Goal: Task Accomplishment & Management: Manage account settings

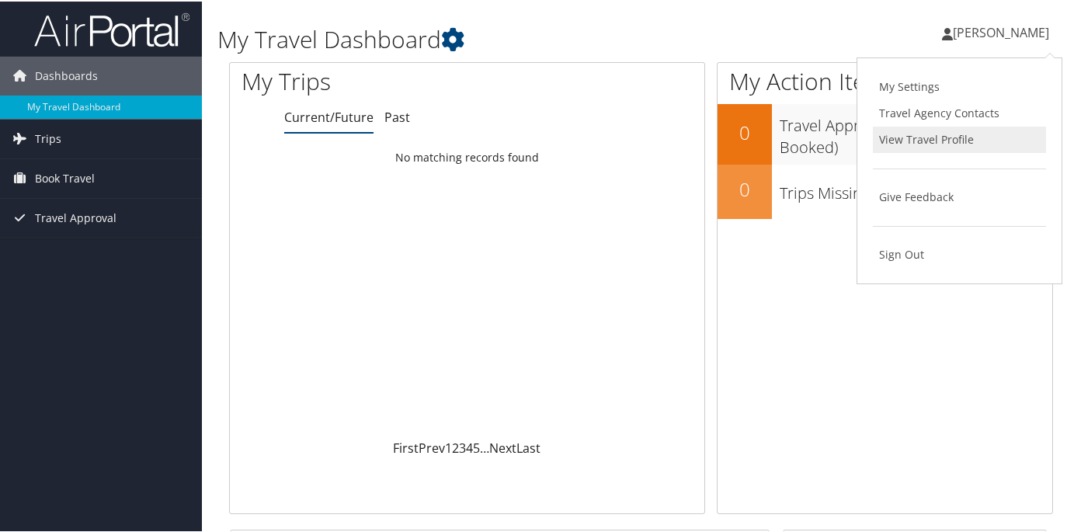
click at [894, 141] on link "View Travel Profile" at bounding box center [959, 138] width 173 height 26
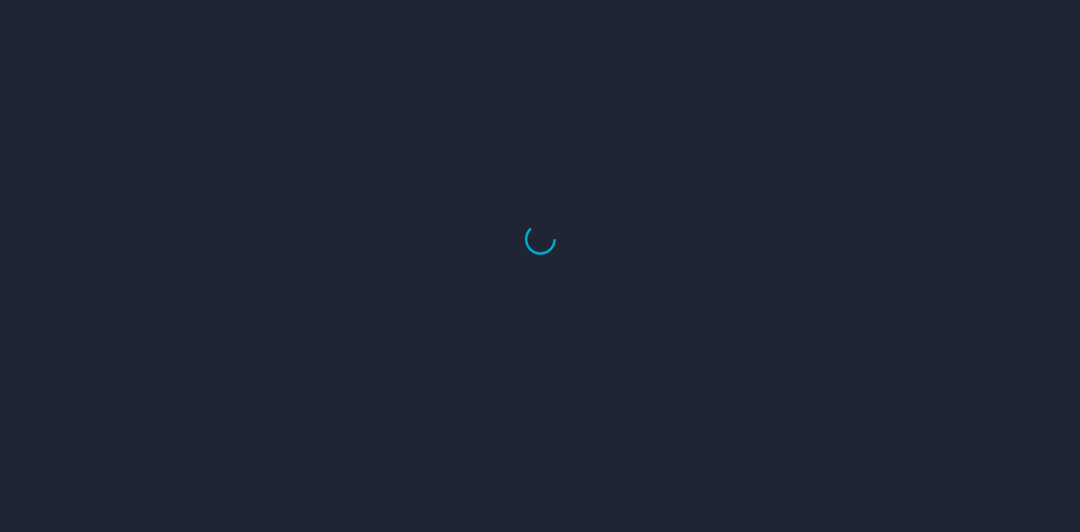
select select "US"
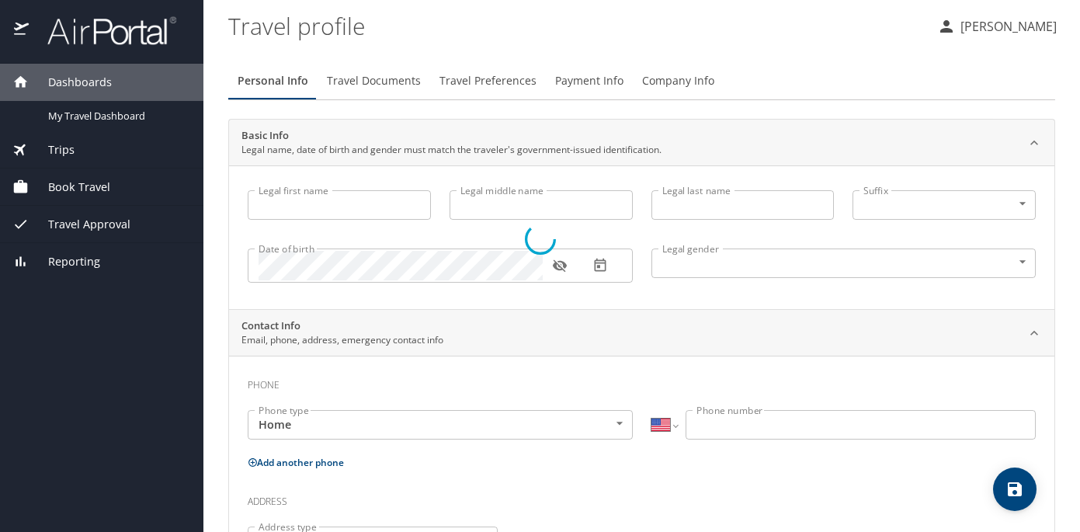
type input "Nikki"
type input "[PERSON_NAME]"
type input "Female"
select select "US"
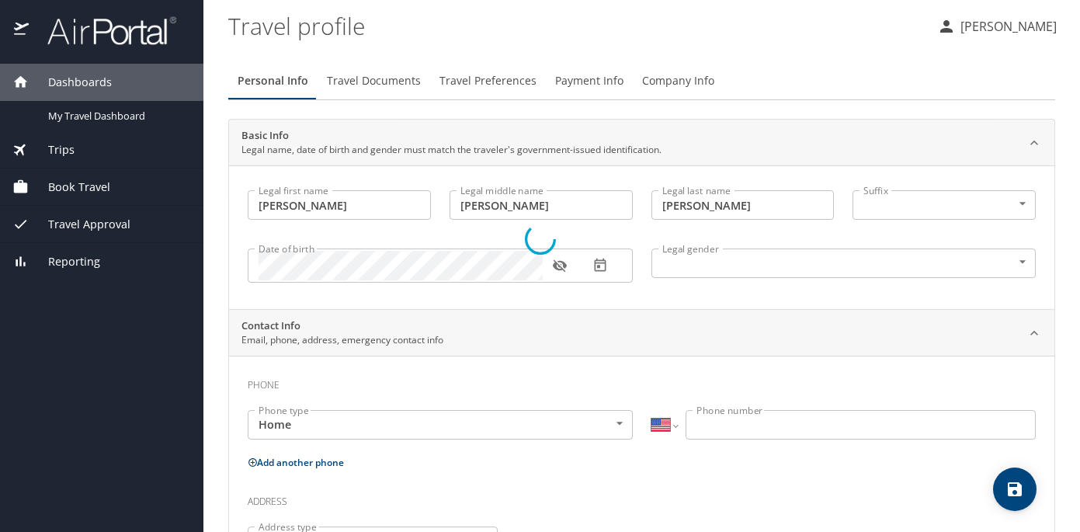
select select "US"
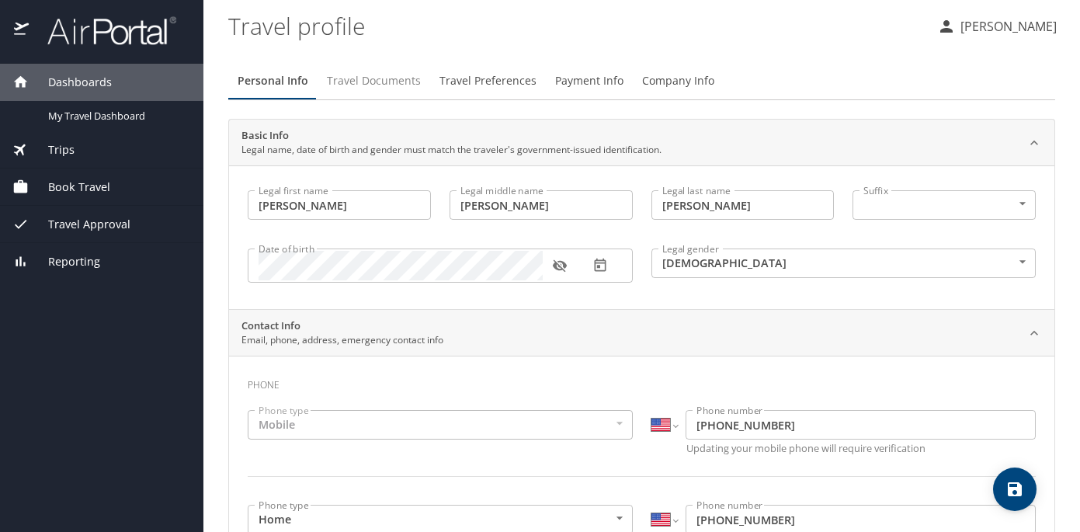
click at [349, 79] on span "Travel Documents" at bounding box center [374, 80] width 94 height 19
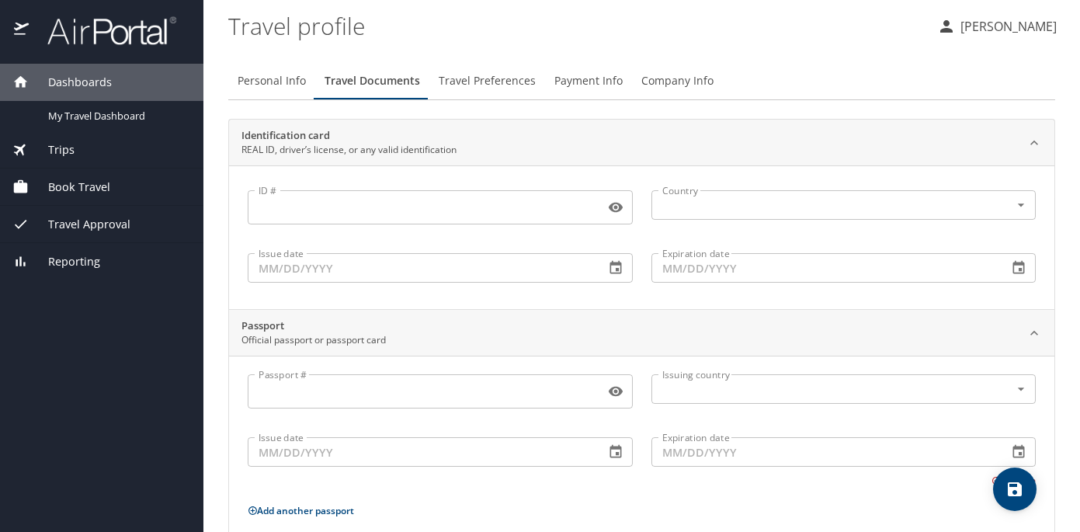
click at [474, 77] on span "Travel Preferences" at bounding box center [487, 80] width 97 height 19
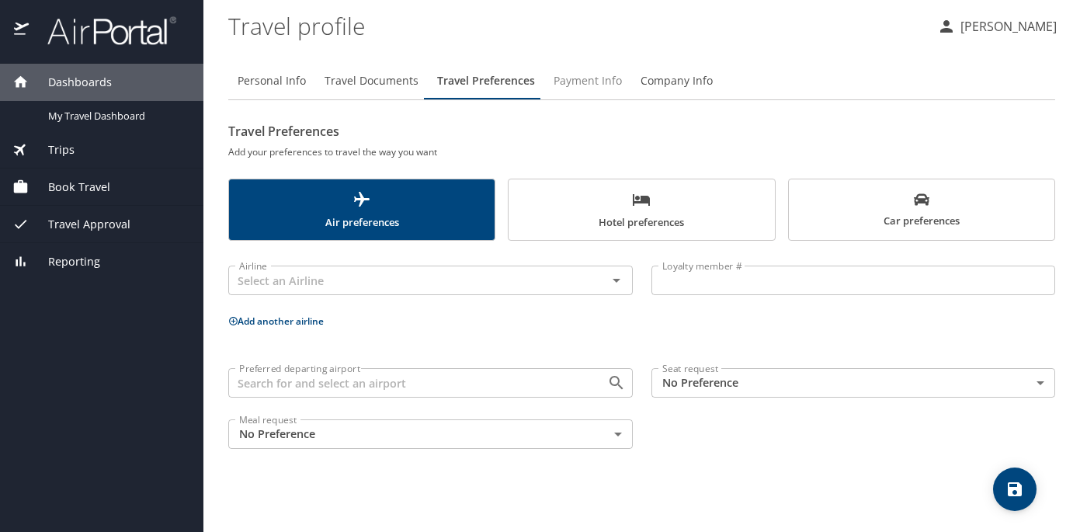
click at [591, 74] on span "Payment Info" at bounding box center [588, 80] width 68 height 19
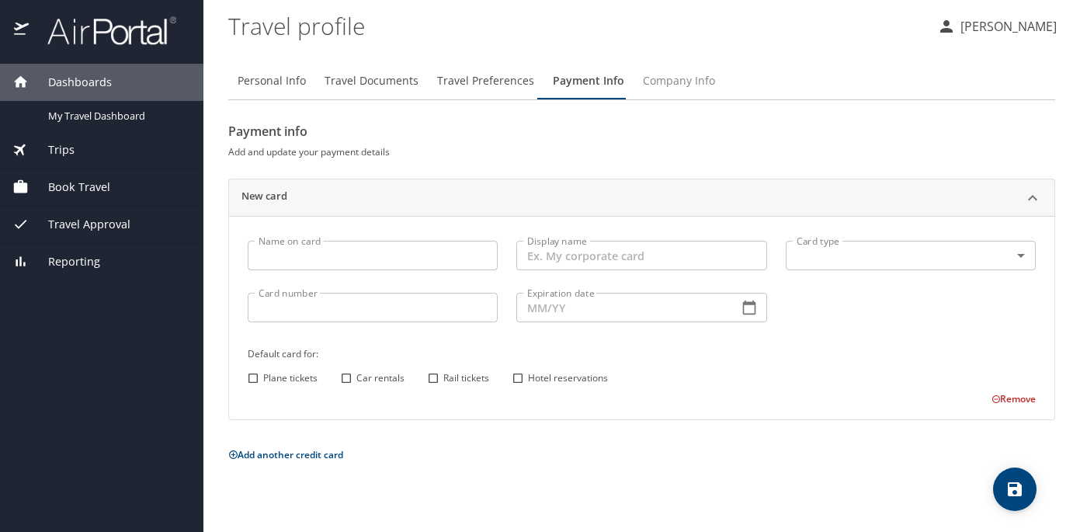
click at [700, 89] on span "Company Info" at bounding box center [679, 80] width 72 height 19
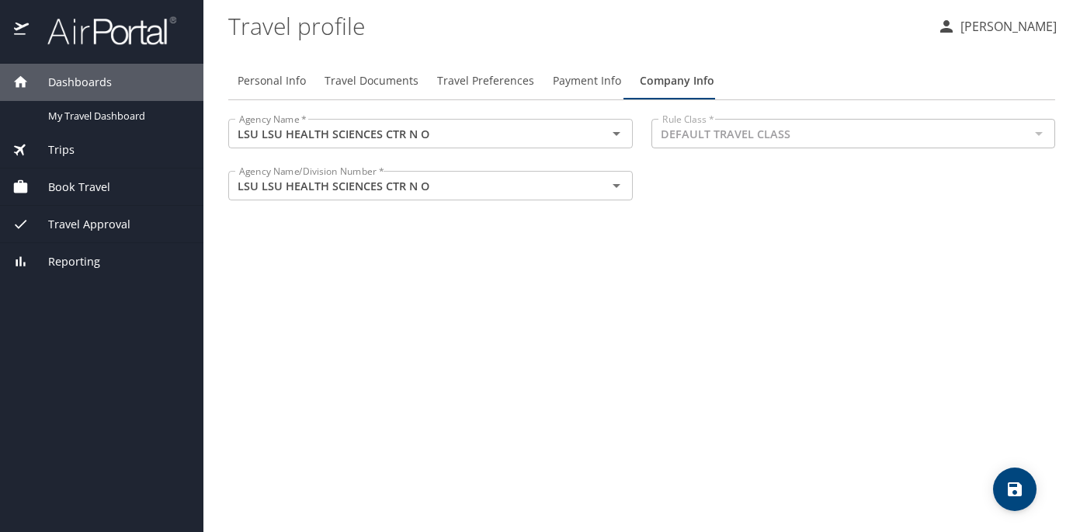
click at [637, 268] on div "Personal Info Travel Documents Travel Preferences Payment Info Company Info Age…" at bounding box center [641, 291] width 827 height 482
click at [366, 75] on span "Travel Documents" at bounding box center [372, 80] width 94 height 19
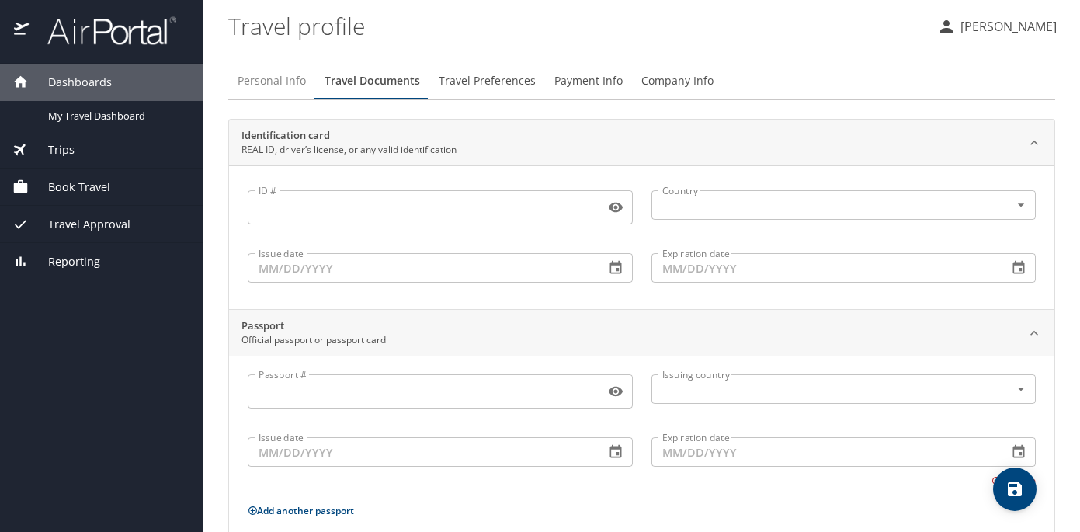
click at [262, 86] on span "Personal Info" at bounding box center [272, 80] width 68 height 19
select select "US"
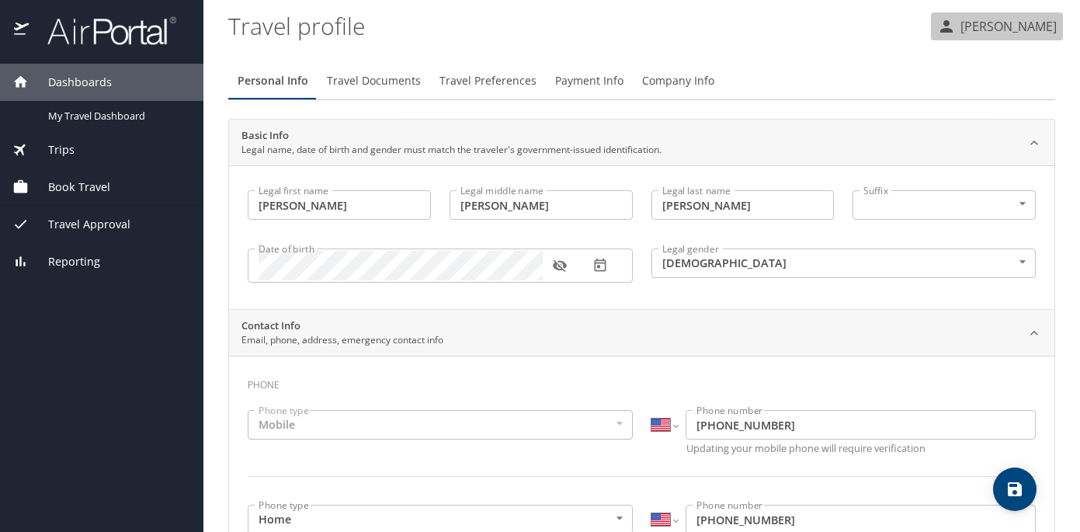
click at [1005, 26] on p "[PERSON_NAME]" at bounding box center [1006, 26] width 101 height 19
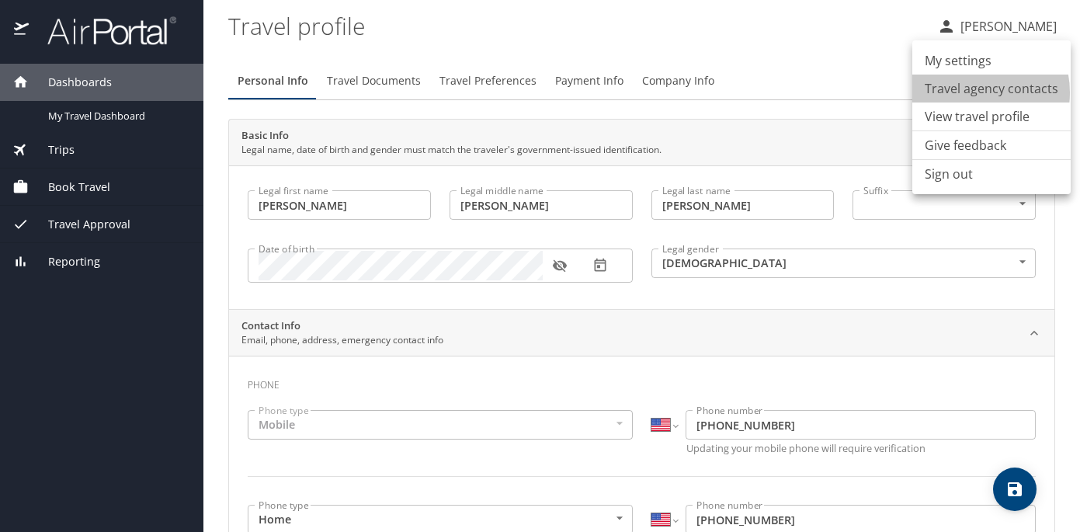
click at [970, 92] on li "Travel agency contacts" at bounding box center [991, 89] width 158 height 28
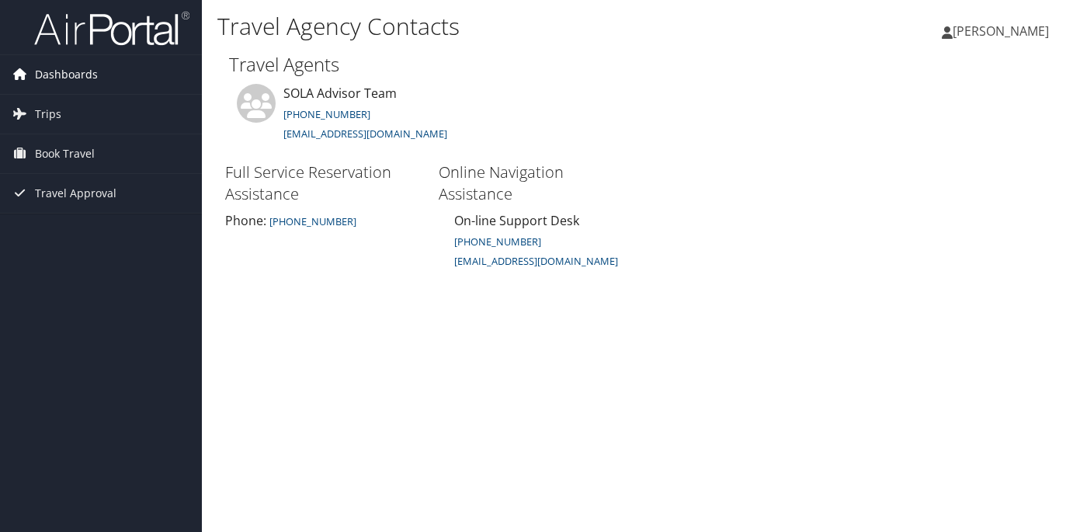
click at [82, 84] on span "Dashboards" at bounding box center [66, 74] width 63 height 39
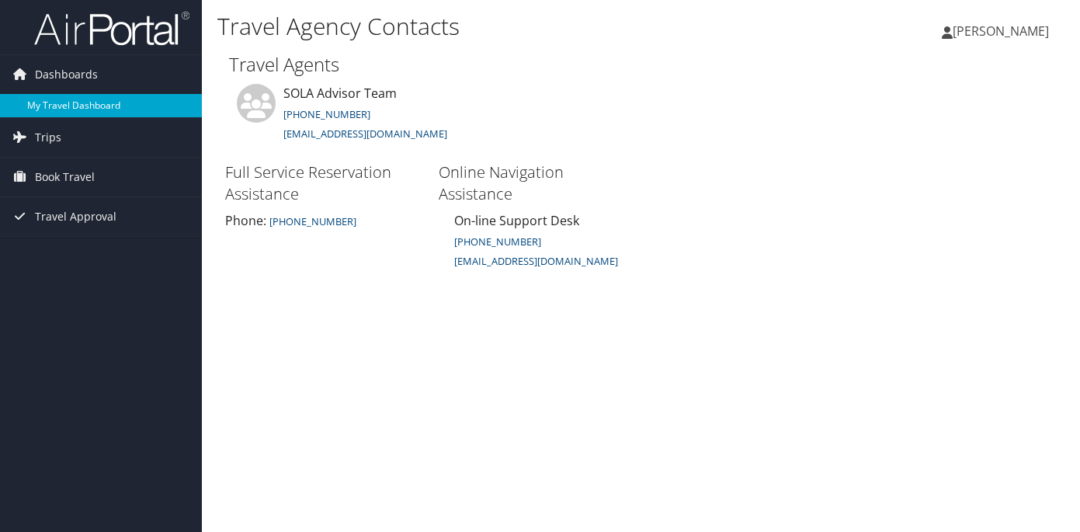
click at [121, 110] on link "My Travel Dashboard" at bounding box center [101, 105] width 202 height 23
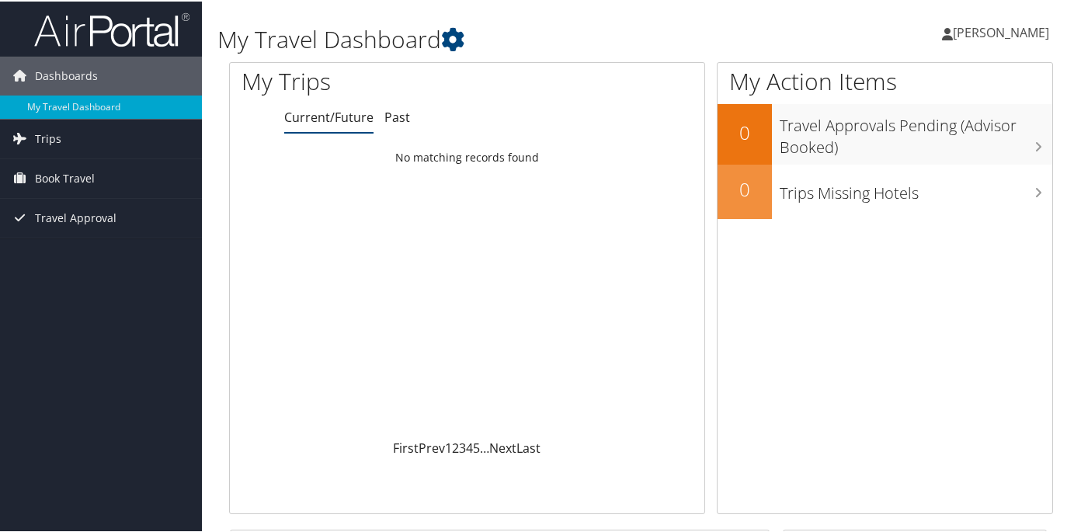
click at [966, 26] on span "[PERSON_NAME]" at bounding box center [1001, 31] width 96 height 17
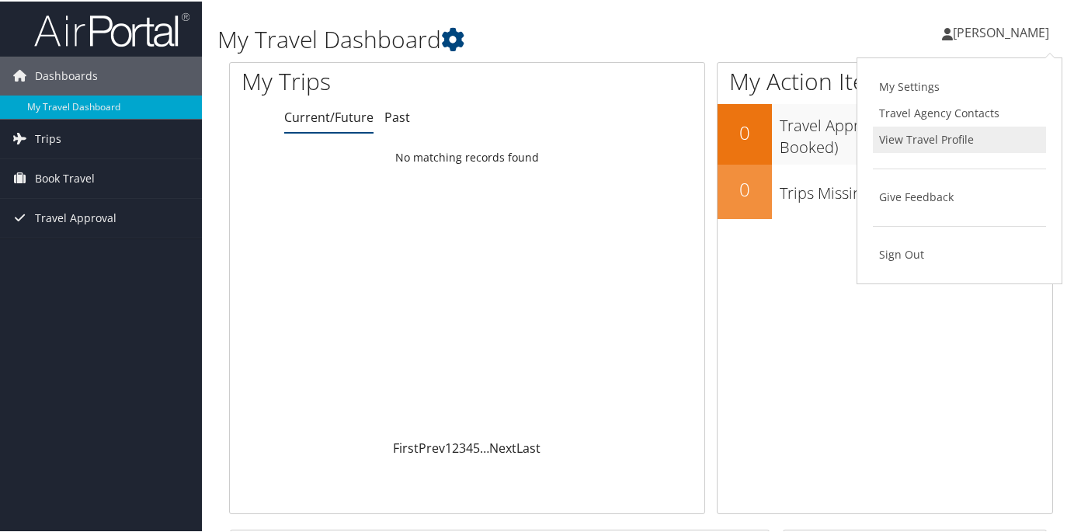
click at [936, 136] on link "View Travel Profile" at bounding box center [959, 138] width 173 height 26
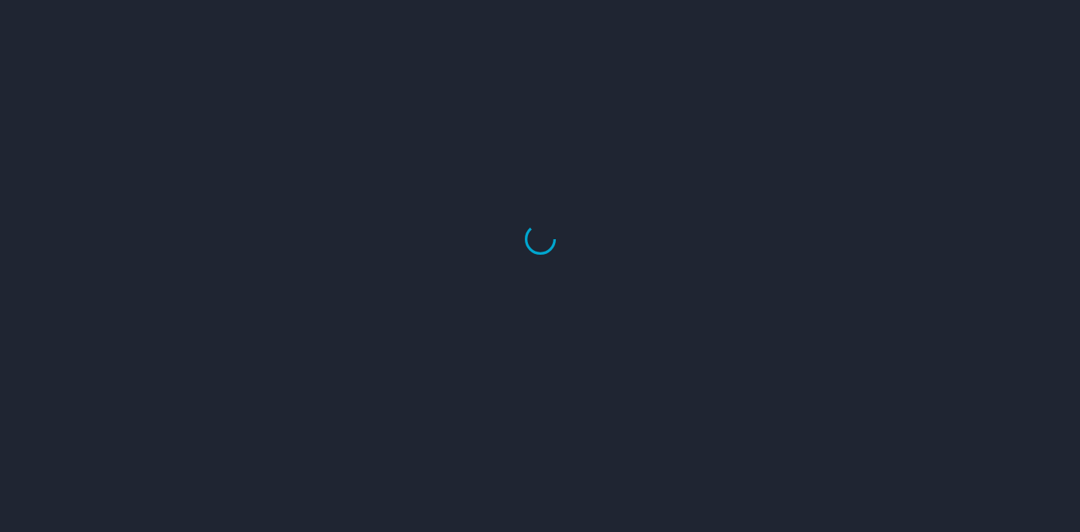
select select "US"
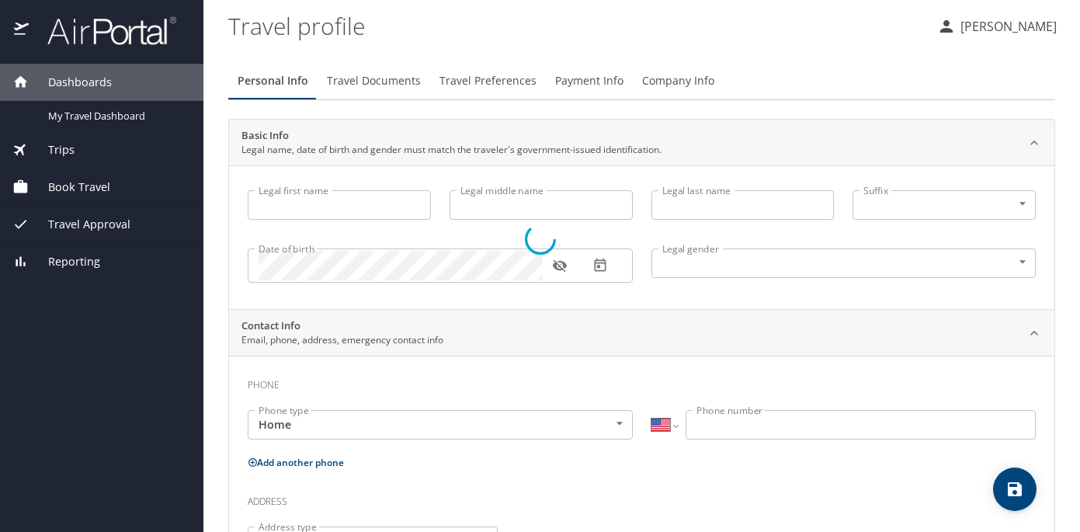
type input "[PERSON_NAME]"
type input "Female"
select select "US"
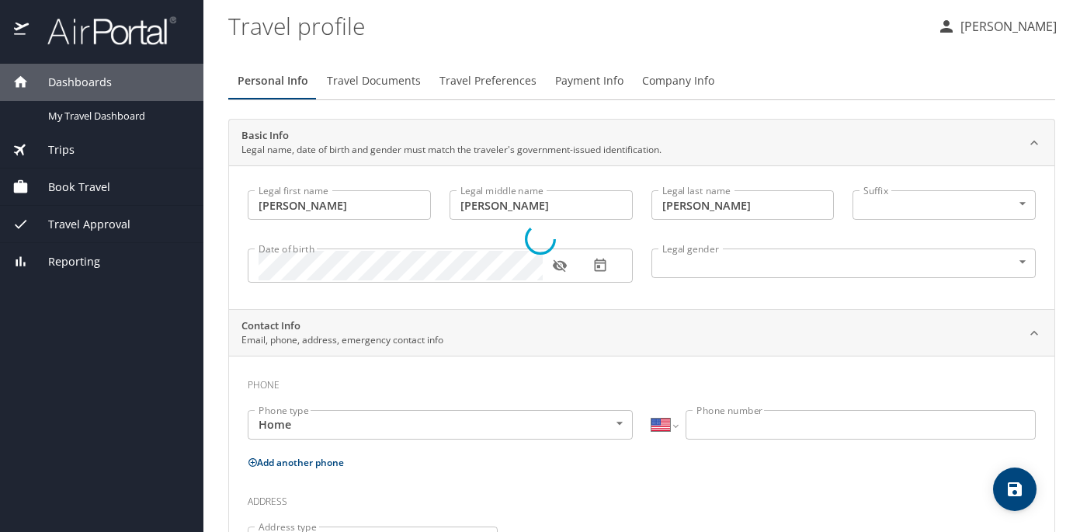
select select "US"
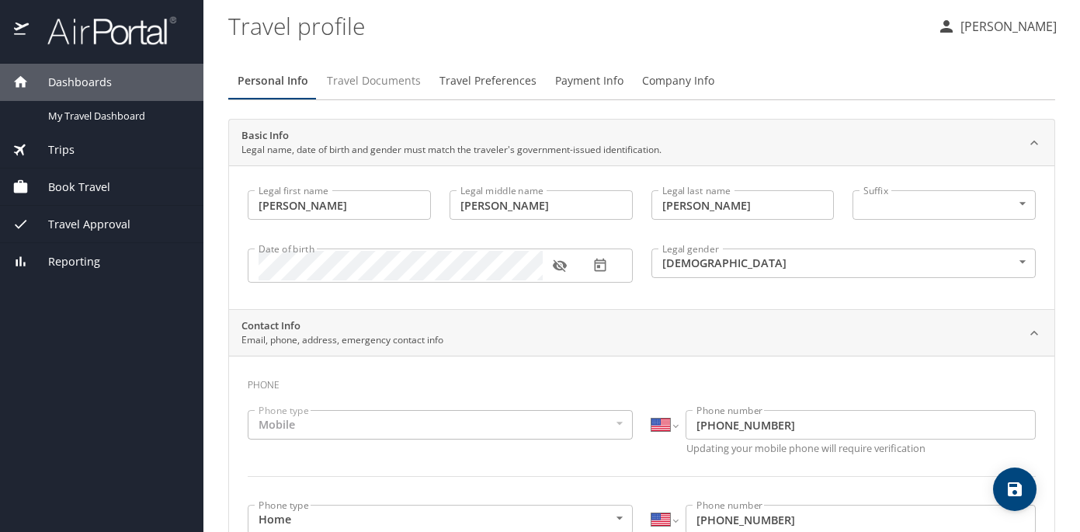
click at [372, 81] on span "Travel Documents" at bounding box center [374, 80] width 94 height 19
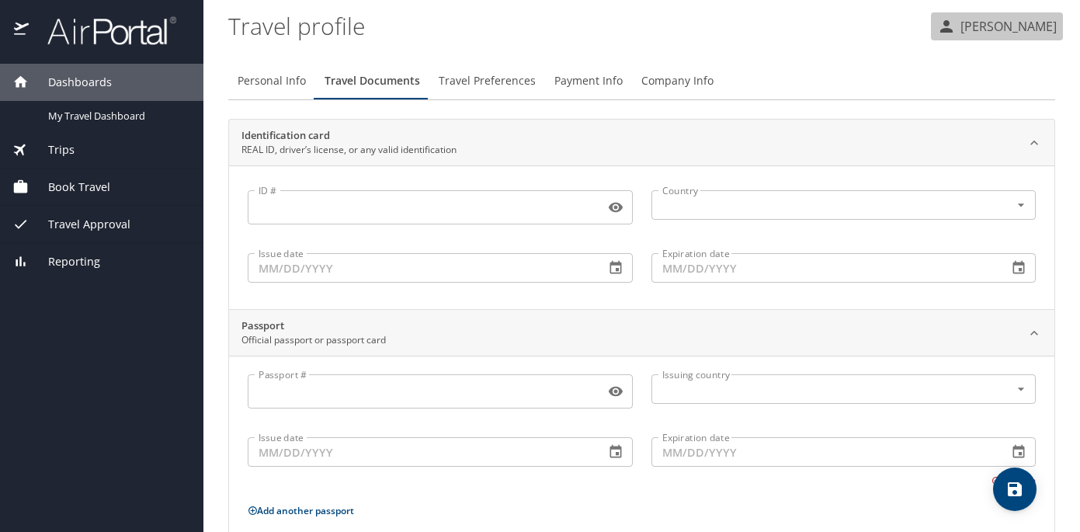
click at [1007, 25] on p "[PERSON_NAME]" at bounding box center [1006, 26] width 101 height 19
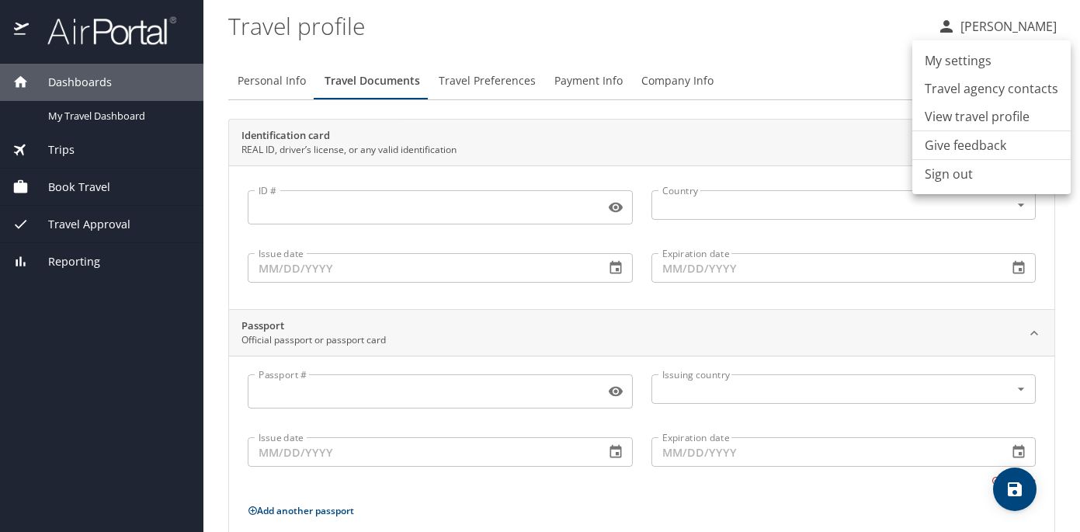
click at [977, 64] on li "My settings" at bounding box center [991, 61] width 158 height 28
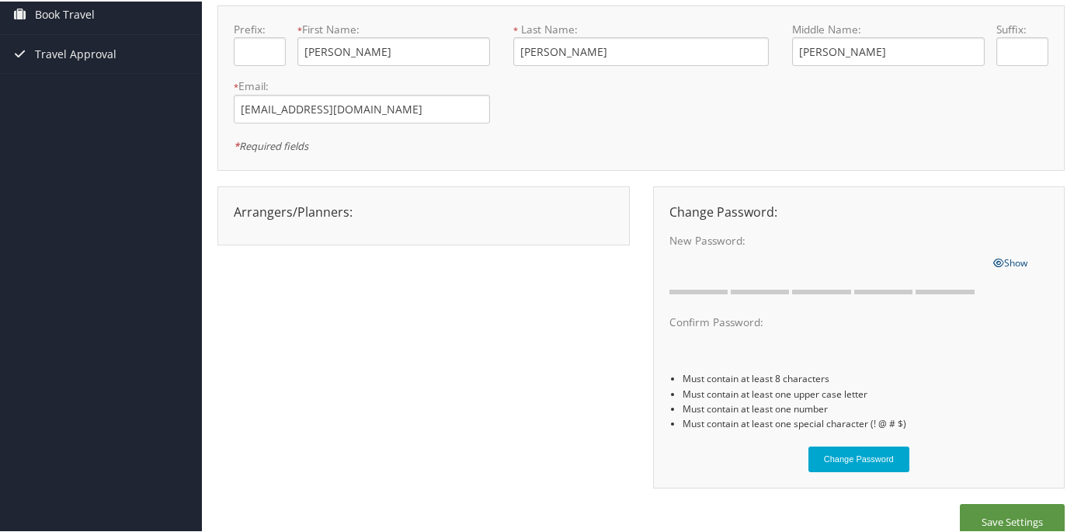
scroll to position [139, 0]
click at [382, 216] on div "Arrangers/Planners: Edit Arrangers & Planners [PERSON_NAME] [PERSON_NAME] [PERS…" at bounding box center [423, 212] width 403 height 19
click at [297, 215] on div "Arrangers/Planners: Edit Arrangers & Planners [PERSON_NAME] [PERSON_NAME] [PERS…" at bounding box center [423, 212] width 403 height 19
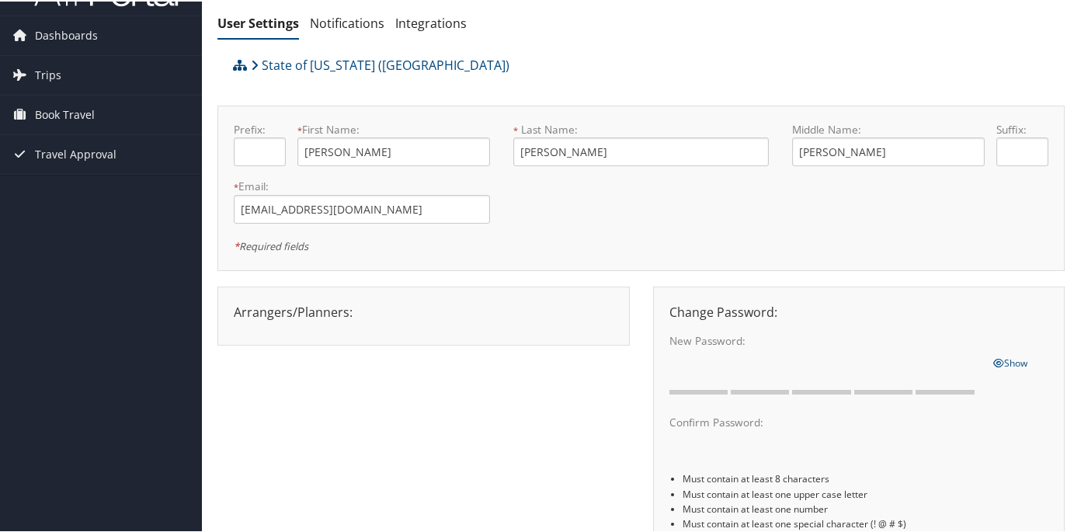
scroll to position [30, 0]
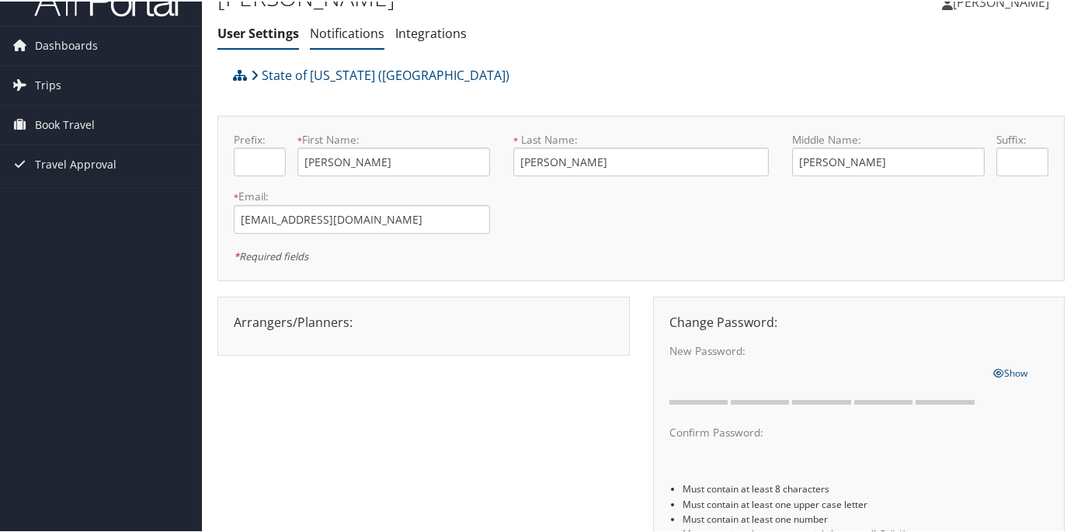
click at [352, 32] on link "Notifications" at bounding box center [347, 31] width 75 height 17
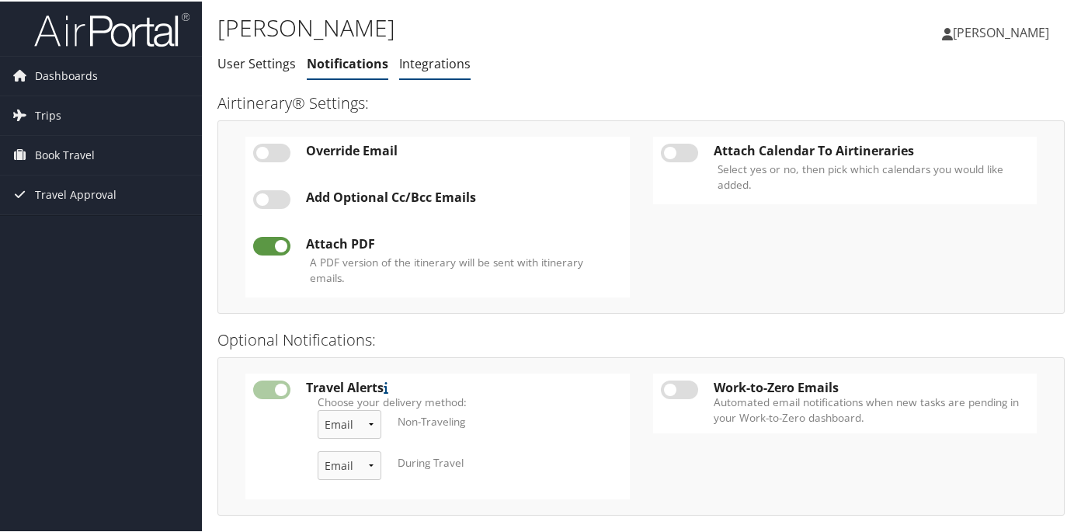
click at [418, 57] on link "Integrations" at bounding box center [434, 62] width 71 height 17
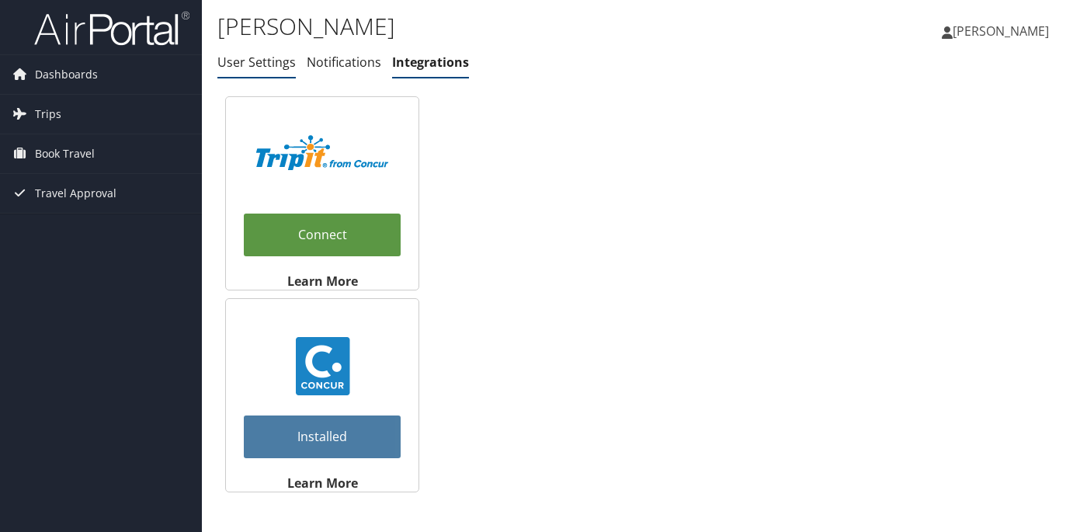
click at [259, 63] on link "User Settings" at bounding box center [256, 62] width 78 height 17
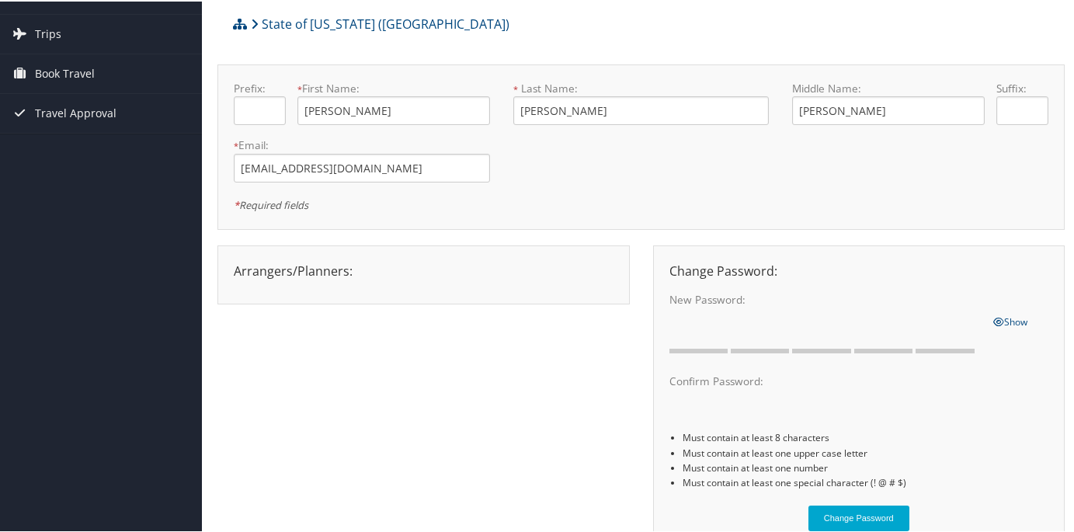
click at [315, 276] on div "Arrangers/Planners: Edit Arrangers & Planners Save Changes Cancel ×" at bounding box center [423, 269] width 403 height 19
click at [315, 276] on div "Arrangers/Planners: Edit Arrangers & Planners Alicia Reynolds AMANDA DESHOTEL A…" at bounding box center [423, 269] width 403 height 19
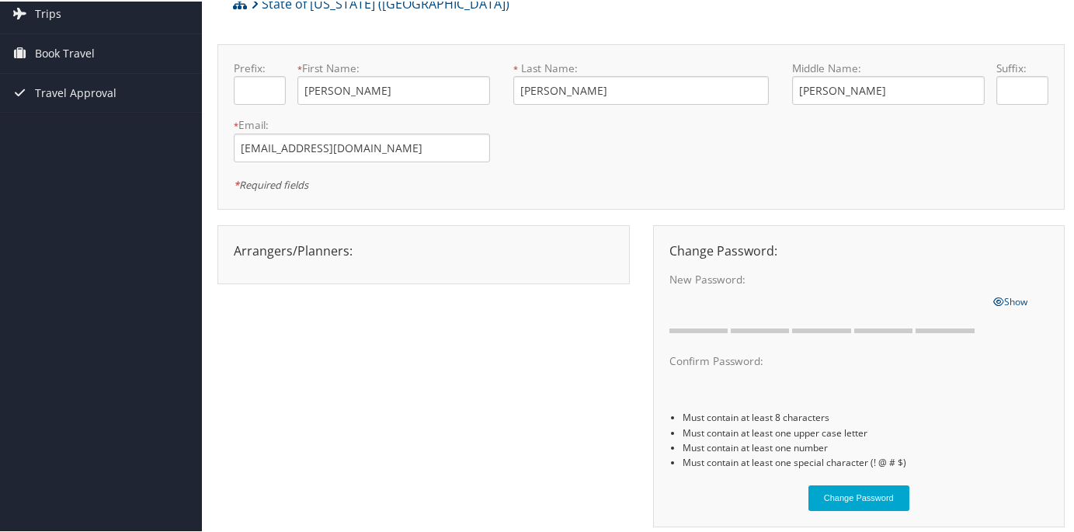
scroll to position [98, 0]
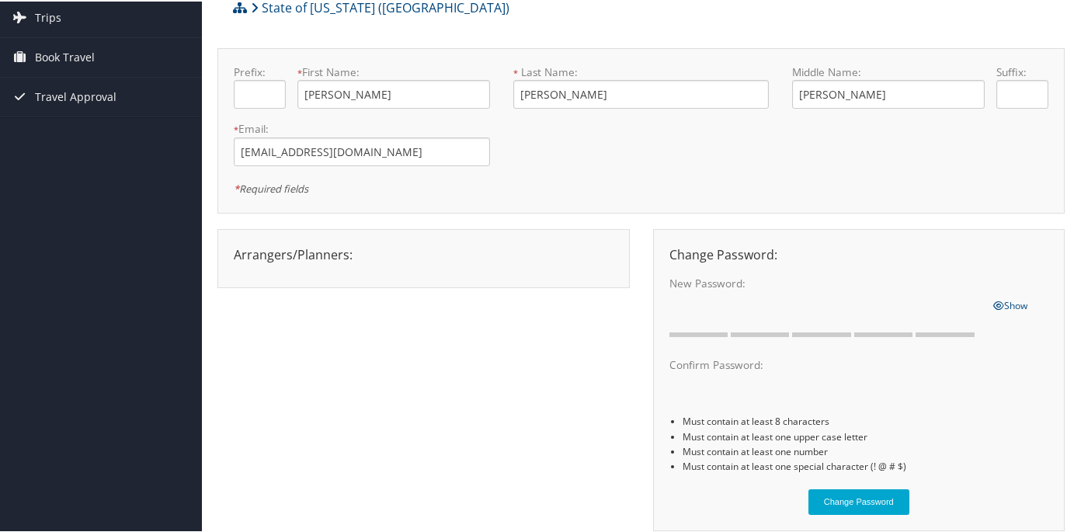
click at [324, 241] on div "Arrangers/Planners: Edit Arrangers & Planners Alicia Reynolds AMANDA DESHOTEL A…" at bounding box center [423, 256] width 412 height 59
click at [324, 252] on div "Arrangers/Planners: Edit Arrangers & Planners Alicia Reynolds AMANDA DESHOTEL A…" at bounding box center [423, 253] width 403 height 19
click at [324, 257] on div "Arrangers/Planners: Edit Arrangers & Planners Alicia Reynolds AMANDA DESHOTEL A…" at bounding box center [423, 253] width 403 height 19
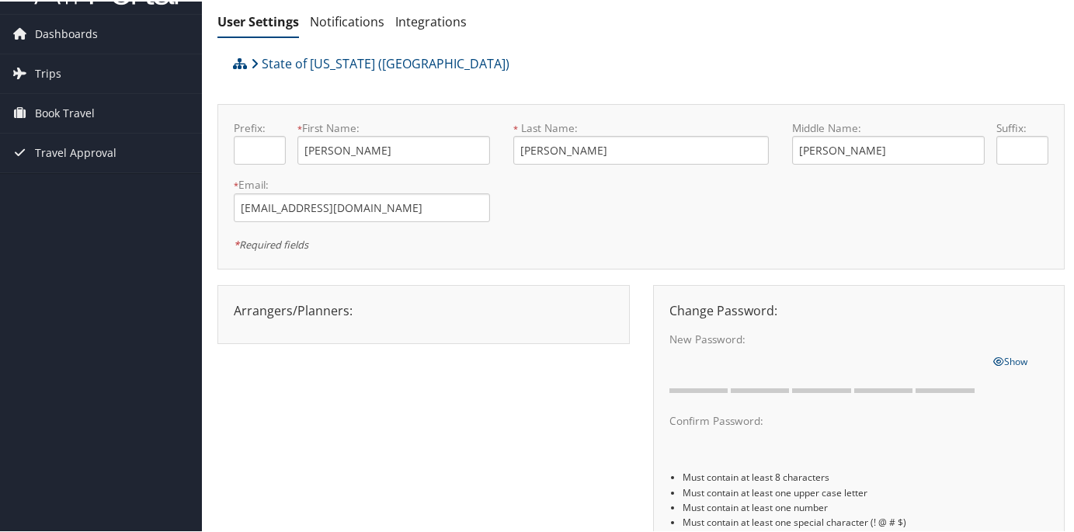
scroll to position [0, 0]
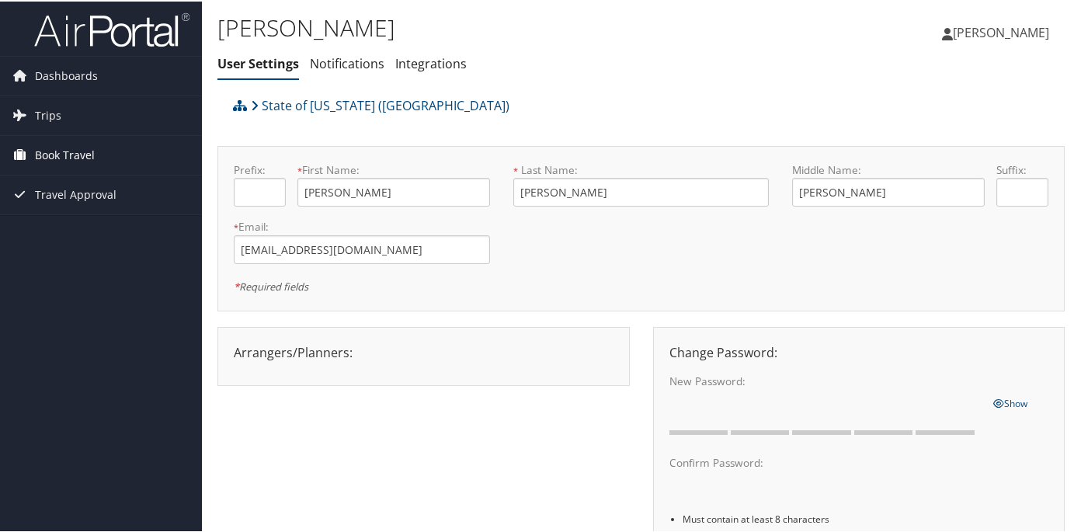
click at [67, 157] on span "Book Travel" at bounding box center [65, 153] width 60 height 39
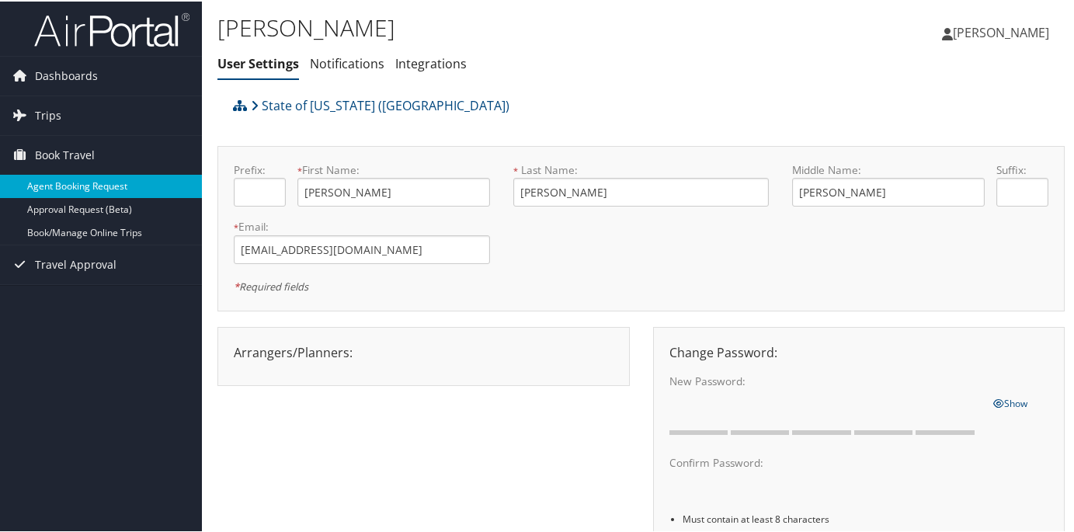
click at [84, 189] on link "Agent Booking Request" at bounding box center [101, 184] width 202 height 23
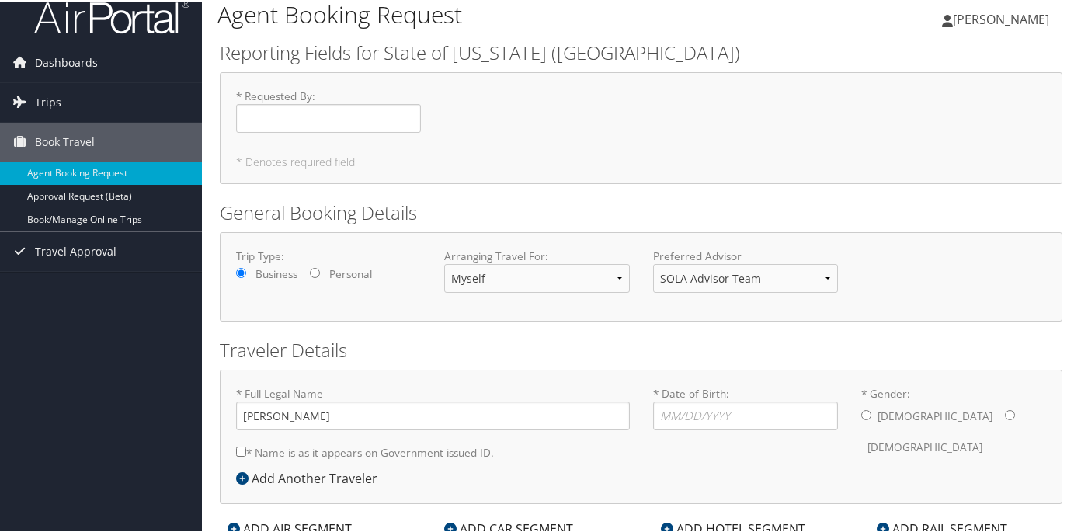
scroll to position [20, 0]
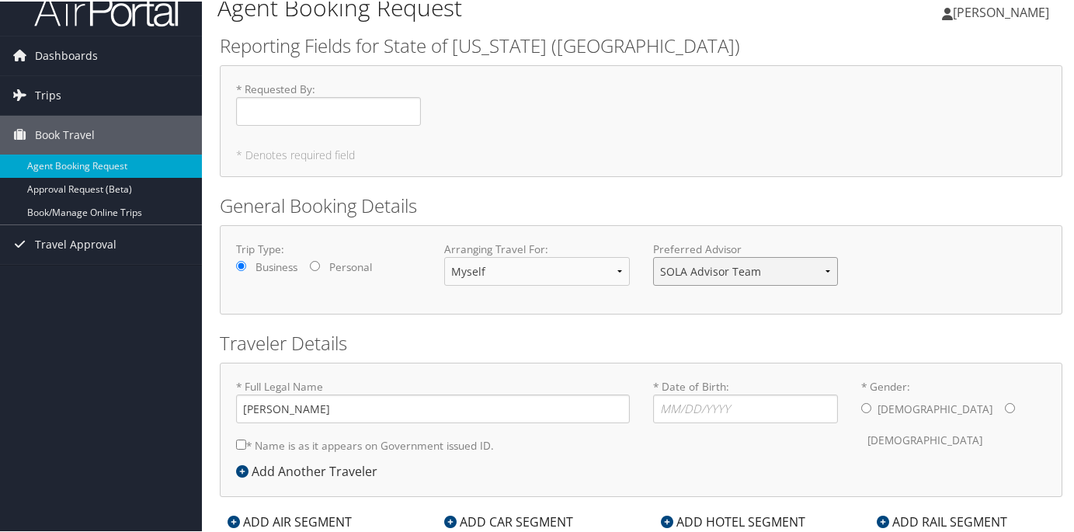
click at [731, 265] on select "SOLA Advisor Team" at bounding box center [745, 269] width 185 height 29
click at [561, 277] on select "Myself Another Traveler Guest Traveler" at bounding box center [536, 269] width 185 height 29
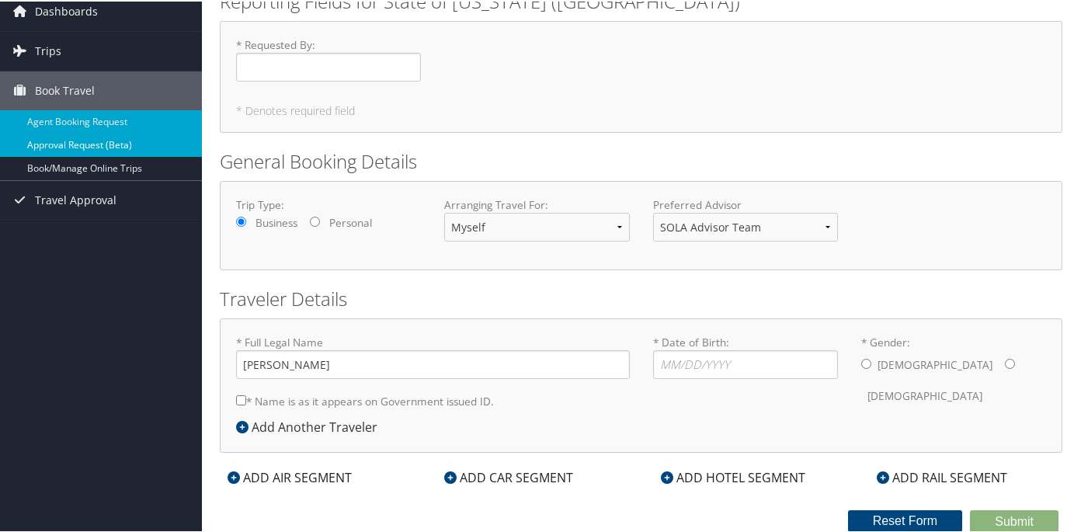
click at [100, 144] on link "Approval Request (Beta)" at bounding box center [101, 143] width 202 height 23
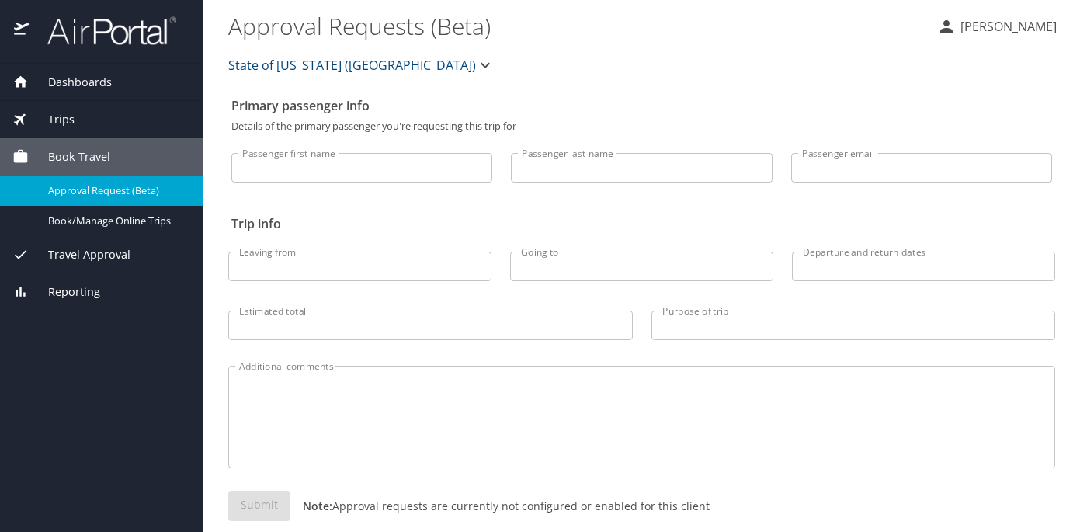
click at [85, 253] on span "Travel Approval" at bounding box center [80, 254] width 102 height 17
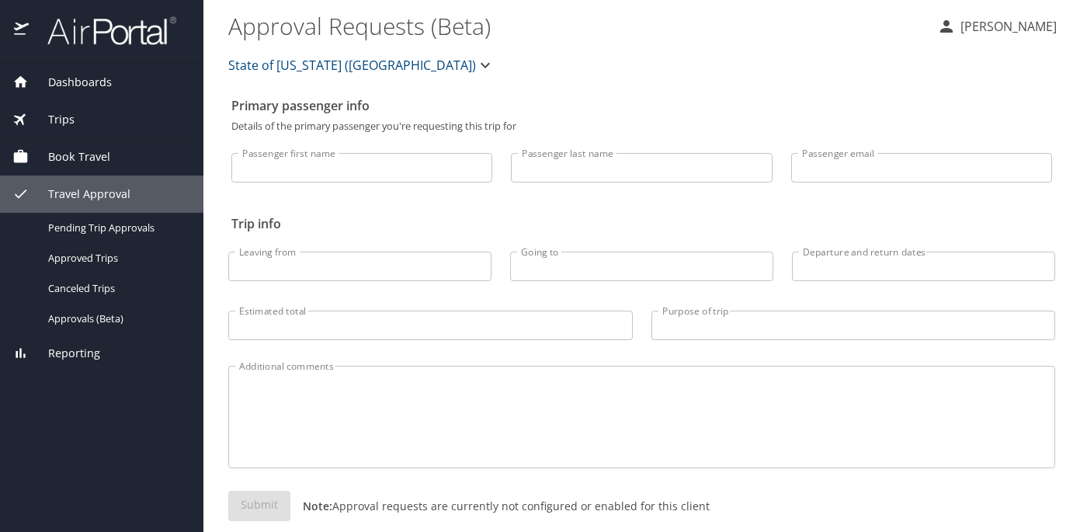
click at [85, 81] on span "Dashboards" at bounding box center [70, 82] width 83 height 17
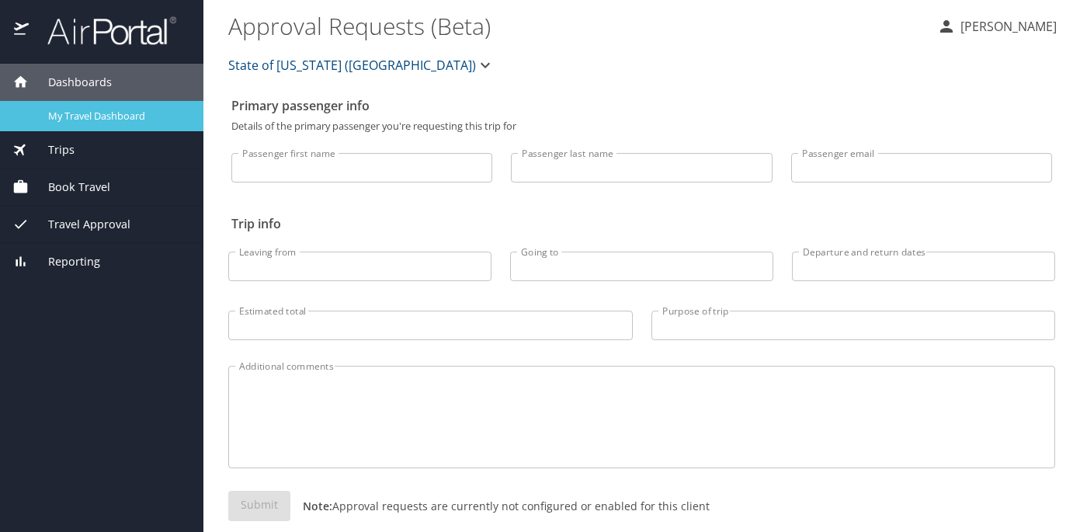
click at [76, 111] on span "My Travel Dashboard" at bounding box center [116, 116] width 137 height 15
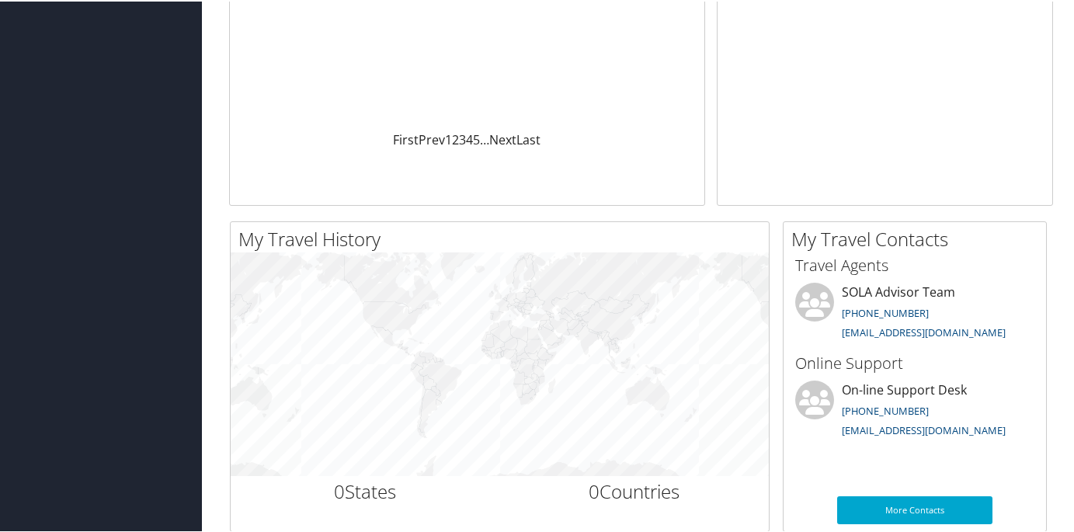
scroll to position [402, 0]
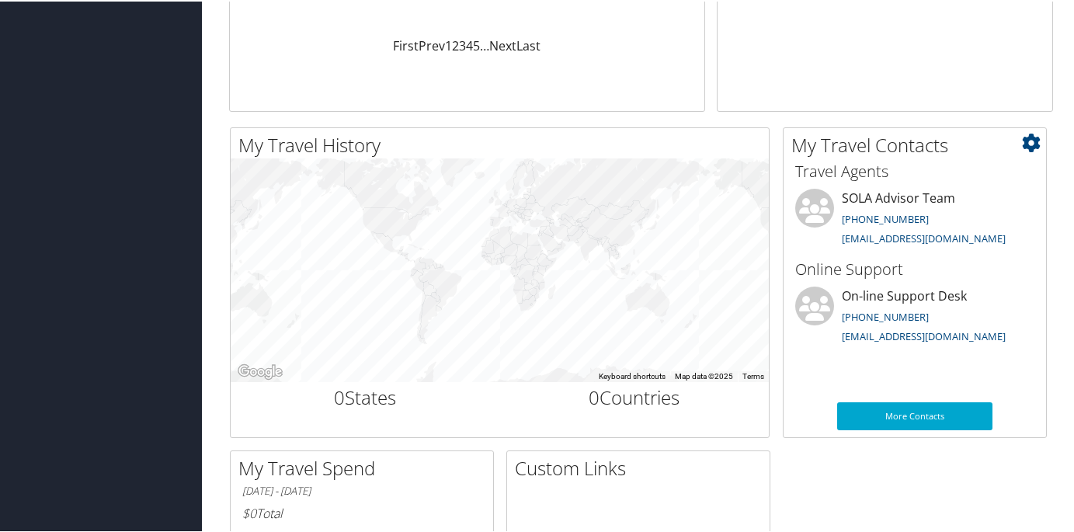
click at [1032, 145] on icon at bounding box center [1031, 141] width 19 height 19
click at [1035, 126] on div "My Travel Contacts Small Medium Travel Agents SOLA Advisor Team 205-874-8538 st…" at bounding box center [915, 281] width 264 height 311
click at [1035, 127] on div "My Travel Contacts Small Medium Travel Agents SOLA Advisor Team 205-874-8538 st…" at bounding box center [915, 281] width 264 height 311
click at [888, 412] on link "More Contacts" at bounding box center [914, 415] width 155 height 28
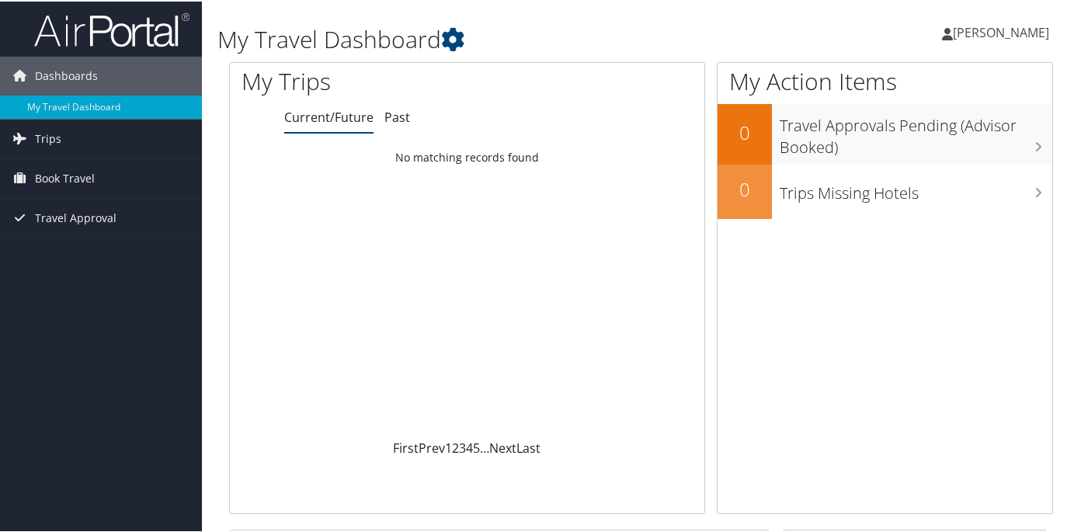
click at [970, 32] on span "[PERSON_NAME]" at bounding box center [1001, 31] width 96 height 17
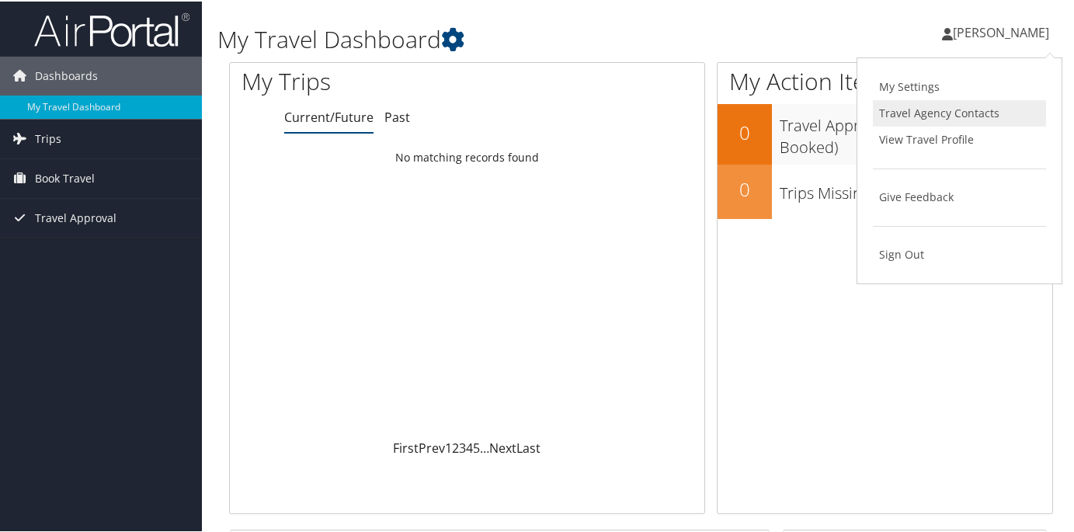
click at [971, 113] on link "Travel Agency Contacts" at bounding box center [959, 112] width 173 height 26
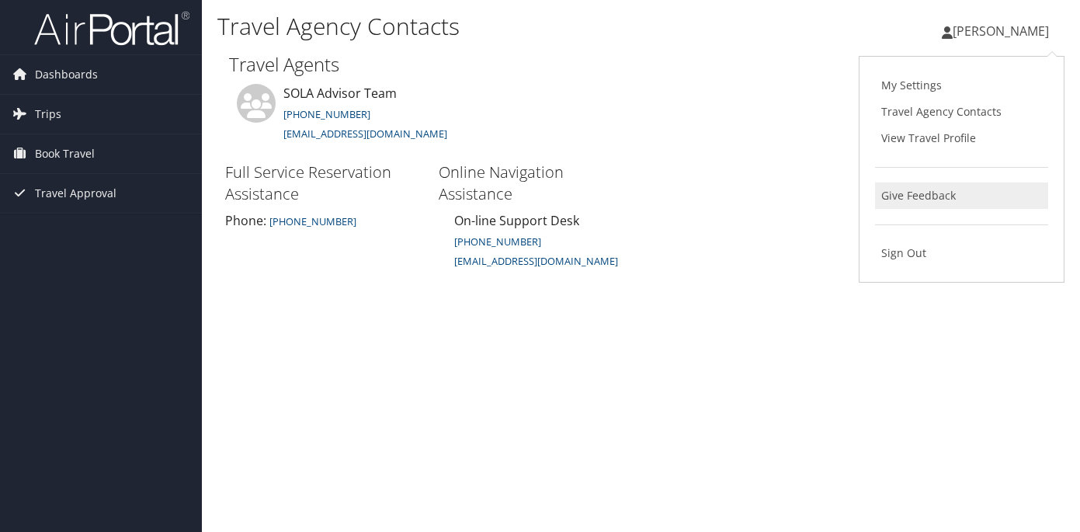
click at [941, 201] on link "Give Feedback" at bounding box center [961, 195] width 173 height 26
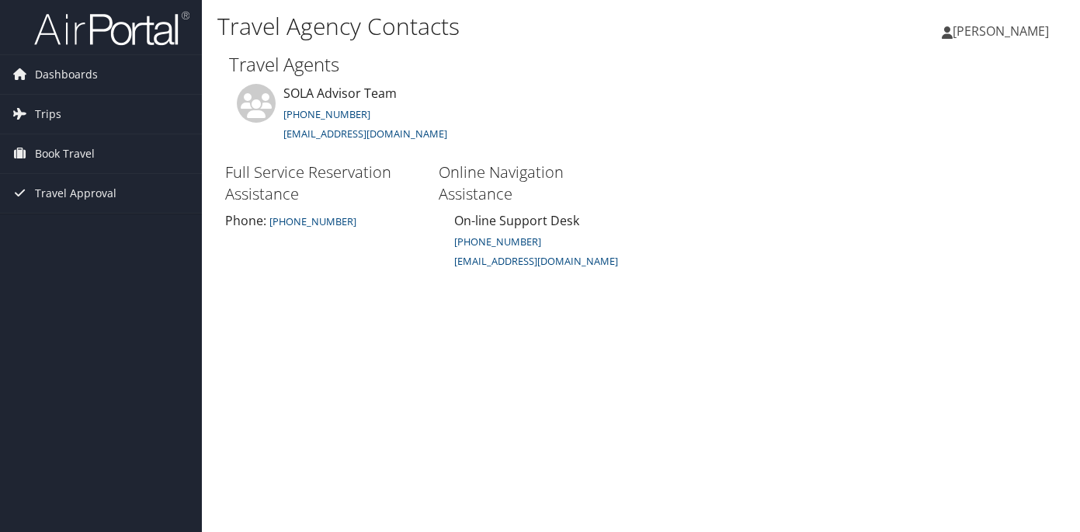
click at [974, 34] on span "[PERSON_NAME]" at bounding box center [1001, 31] width 96 height 17
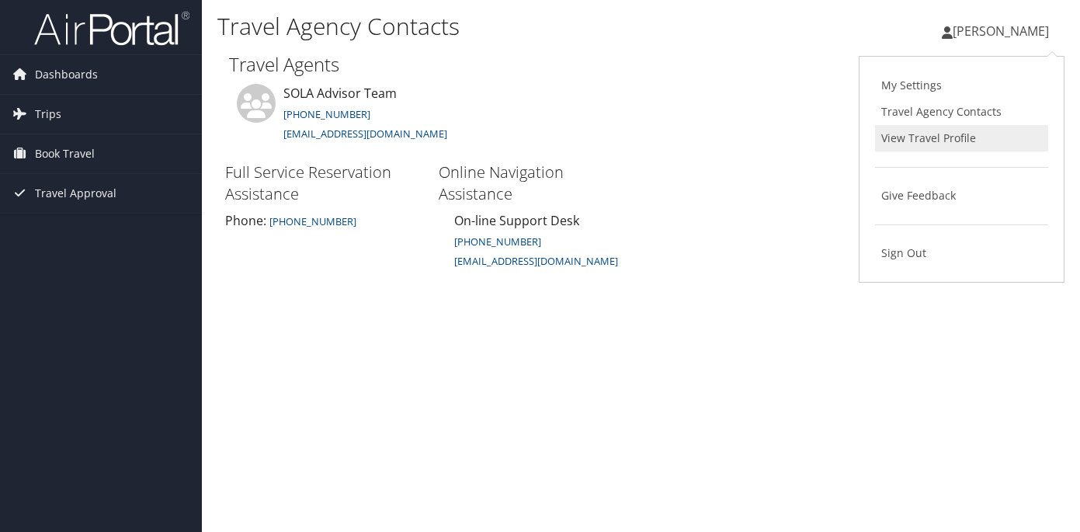
click at [931, 137] on link "View Travel Profile" at bounding box center [961, 138] width 173 height 26
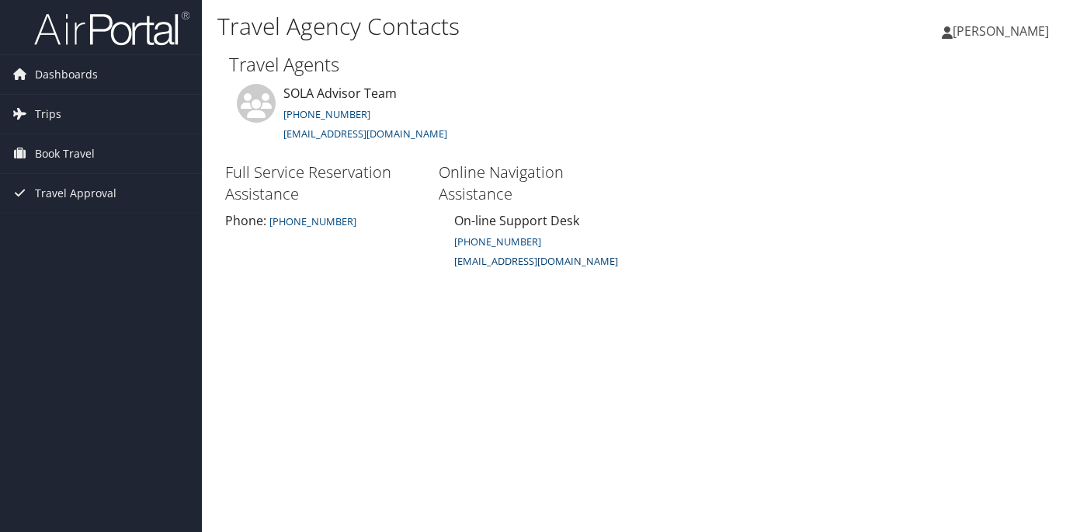
click at [495, 265] on small "onlinesupport@cbtravel.com" at bounding box center [536, 261] width 164 height 14
drag, startPoint x: 594, startPoint y: 255, endPoint x: 453, endPoint y: 262, distance: 140.7
click at [453, 262] on div "On-line Support Desk (801) 327-7720 onlinesupport@cbtravel.com" at bounding box center [538, 241] width 198 height 60
copy small "onlinesupport@cbtravel.com"
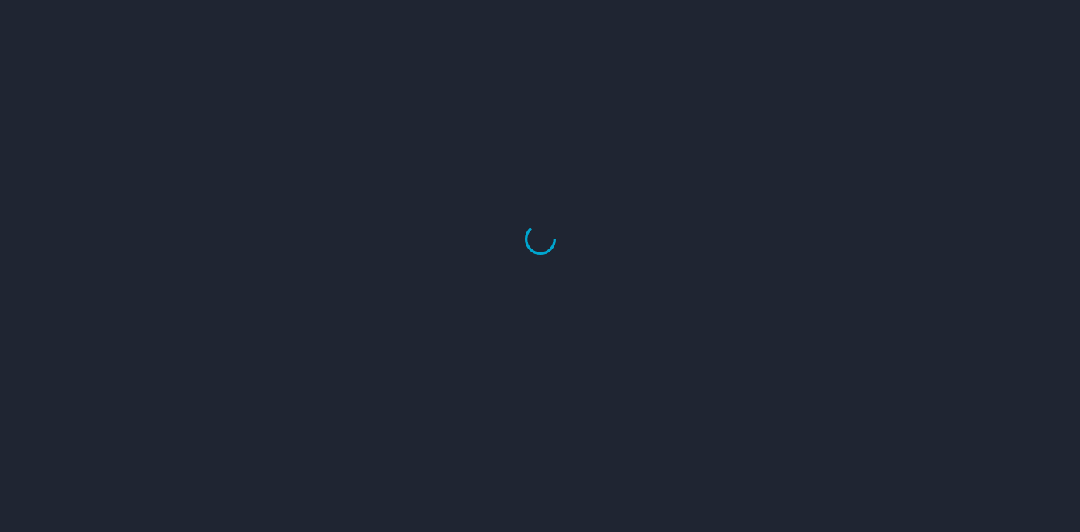
select select "US"
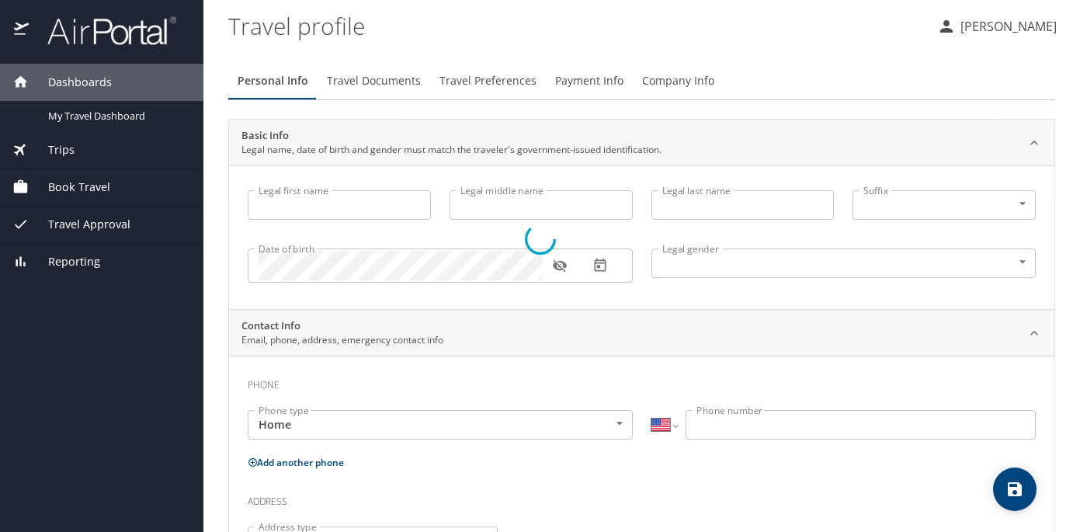
type input "[PERSON_NAME]"
type input "[DEMOGRAPHIC_DATA]"
select select "US"
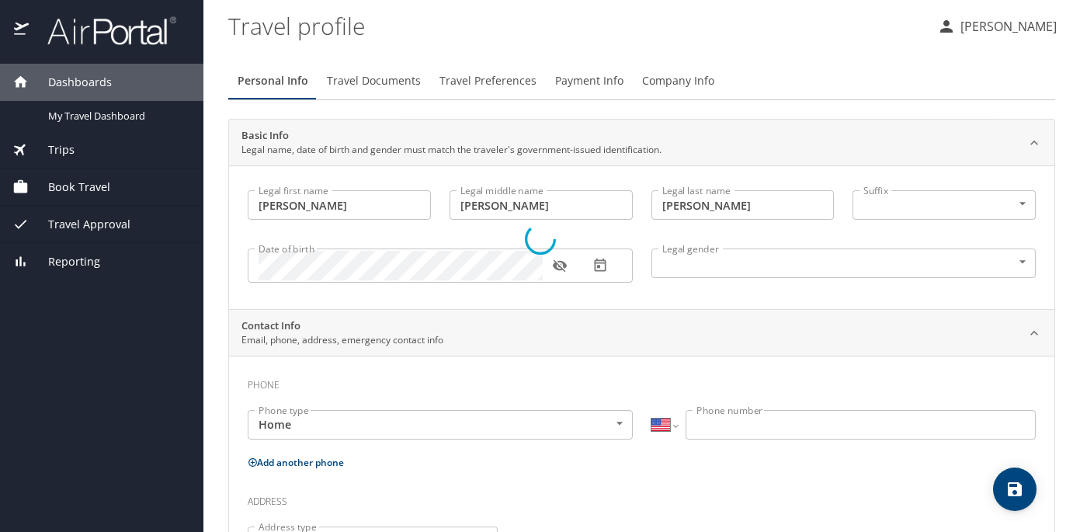
select select "US"
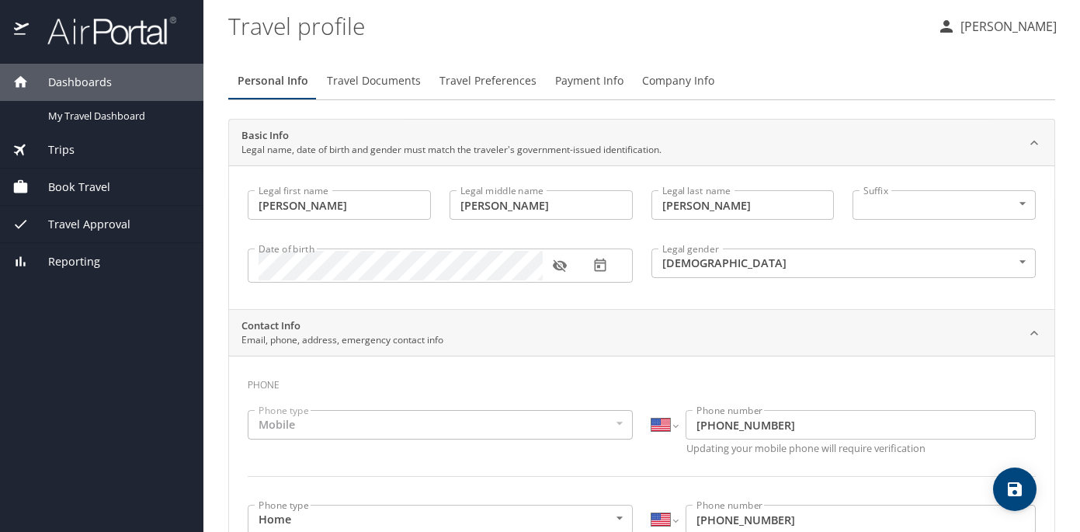
scroll to position [9, 0]
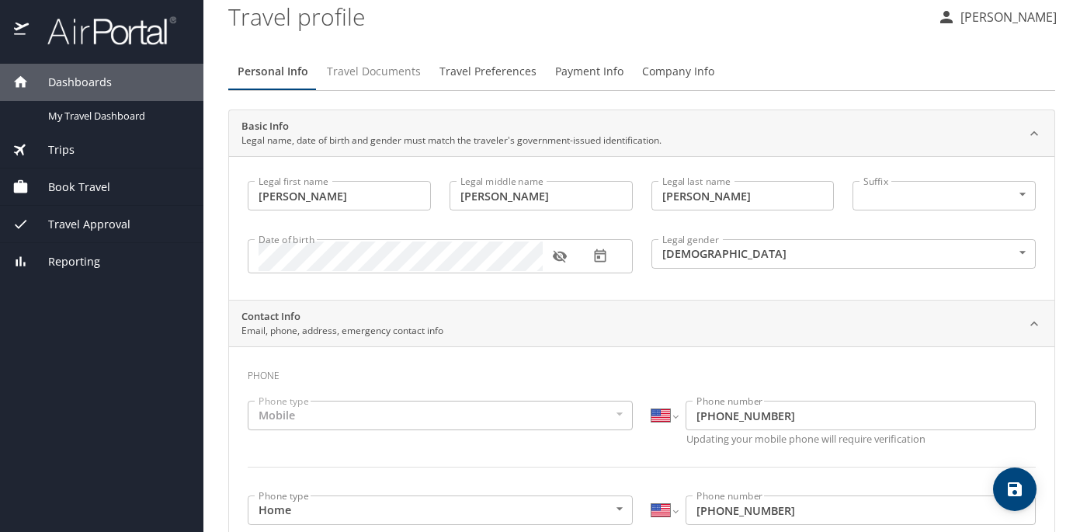
click at [401, 69] on span "Travel Documents" at bounding box center [374, 71] width 94 height 19
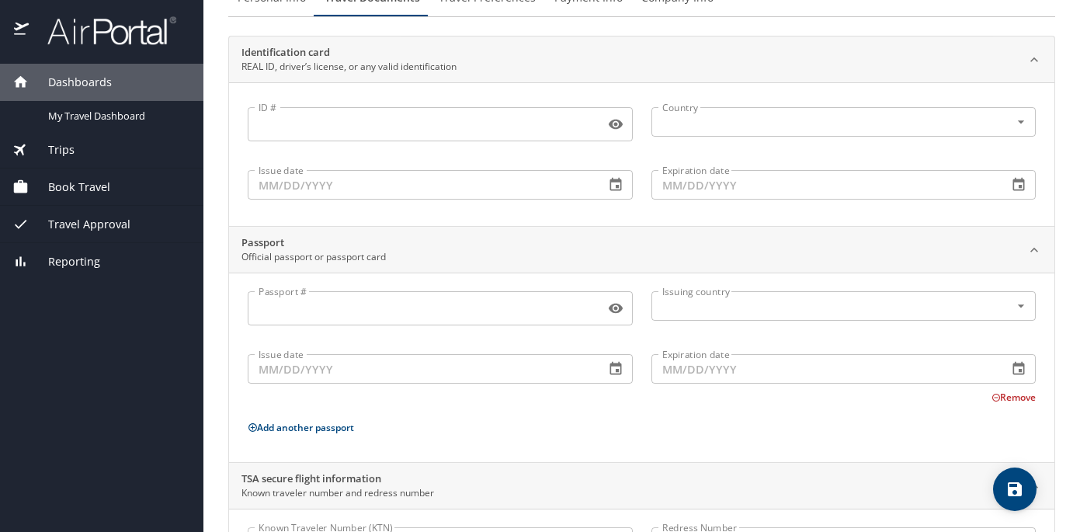
scroll to position [18, 0]
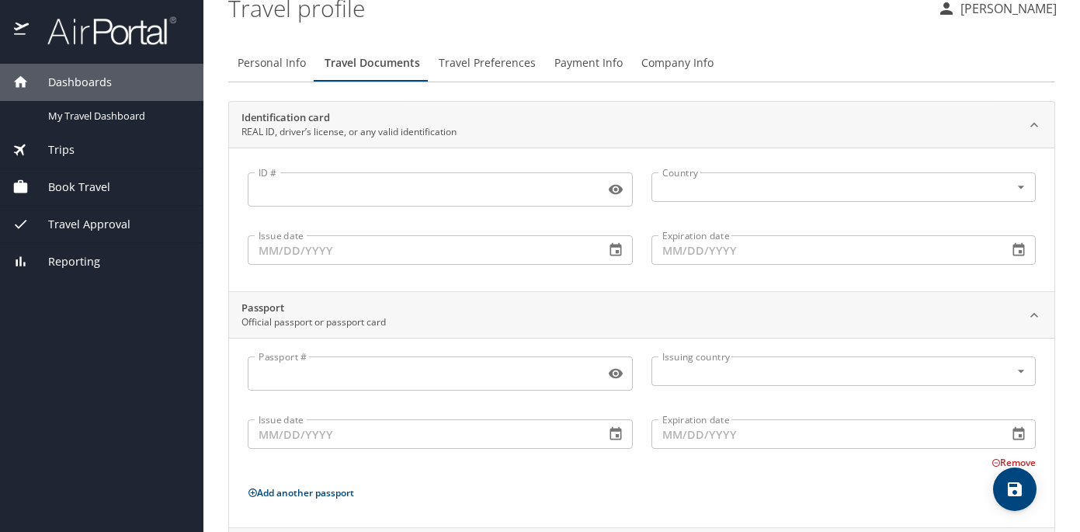
click at [477, 68] on span "Travel Preferences" at bounding box center [487, 63] width 97 height 19
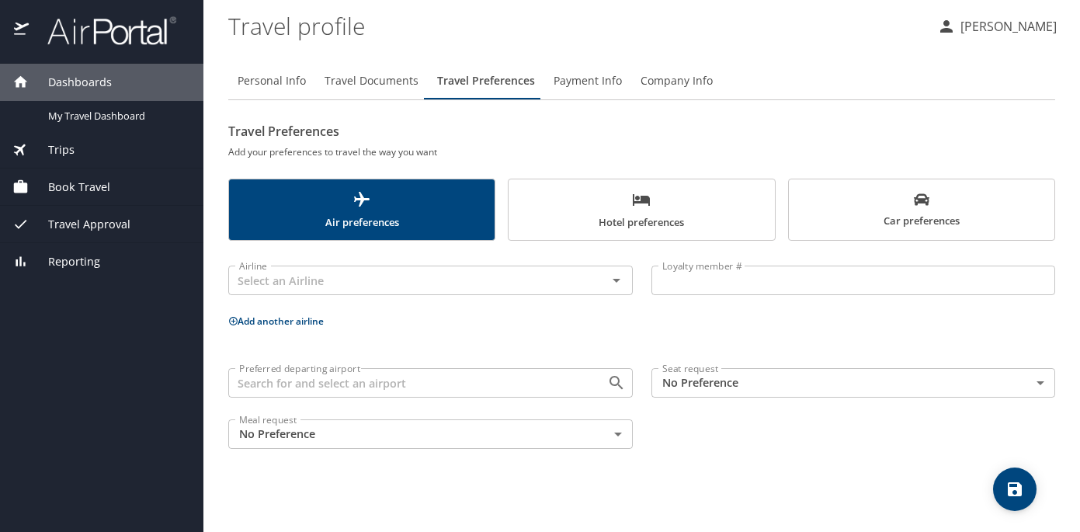
scroll to position [0, 0]
click at [577, 79] on span "Payment Info" at bounding box center [588, 80] width 68 height 19
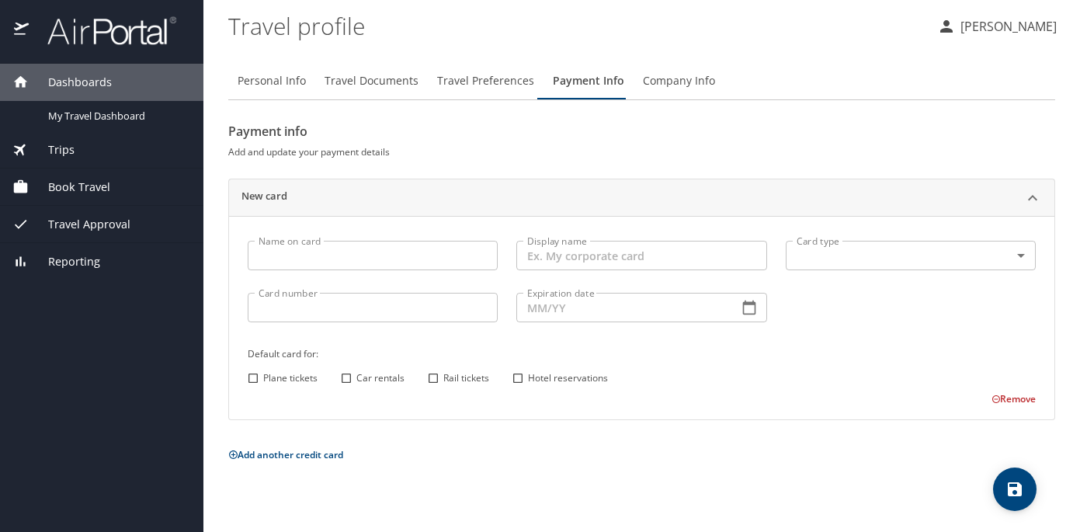
click at [667, 82] on span "Company Info" at bounding box center [679, 80] width 72 height 19
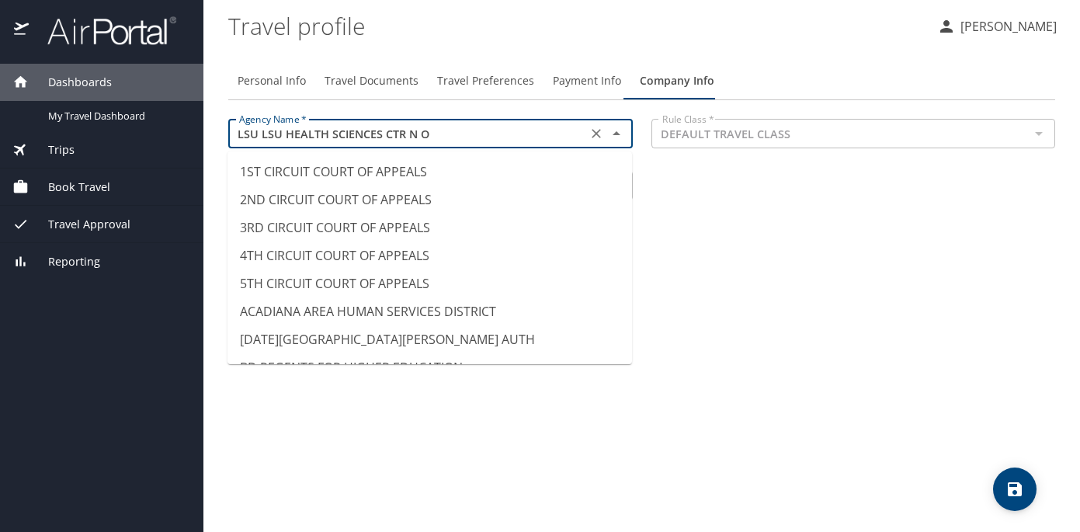
click at [531, 127] on input "LSU LSU HEALTH SCIENCES CTR N O" at bounding box center [407, 133] width 349 height 20
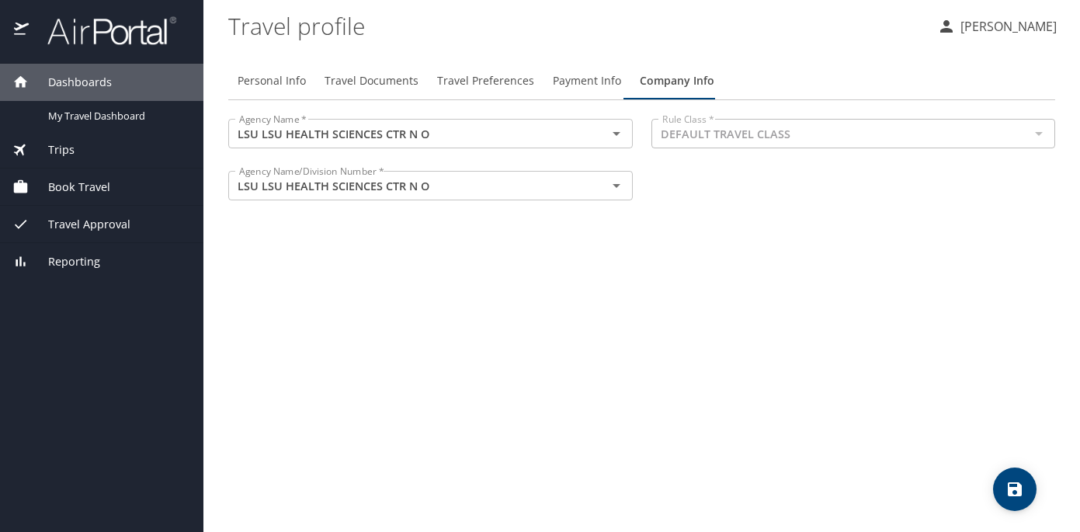
click at [822, 230] on div "Personal Info Travel Documents Travel Preferences Payment Info Company Info Age…" at bounding box center [641, 291] width 827 height 482
click at [82, 275] on div "Reporting" at bounding box center [101, 261] width 203 height 37
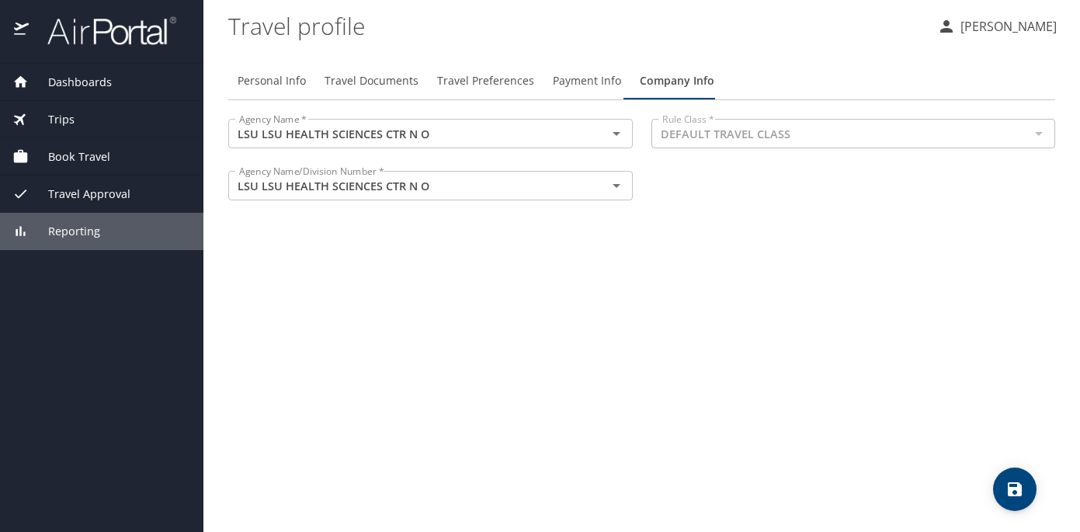
click at [142, 28] on img at bounding box center [103, 31] width 146 height 30
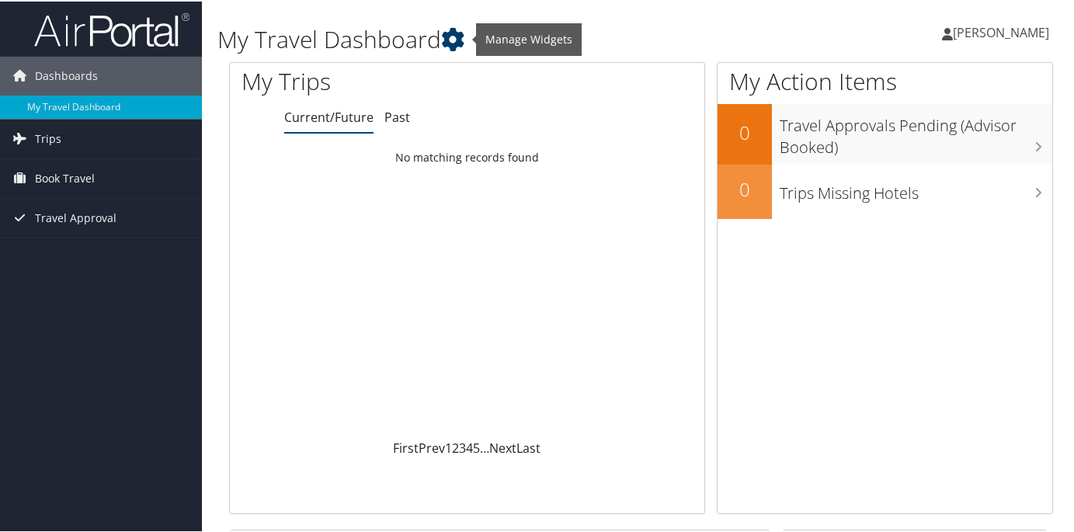
click at [450, 34] on icon at bounding box center [452, 37] width 23 height 23
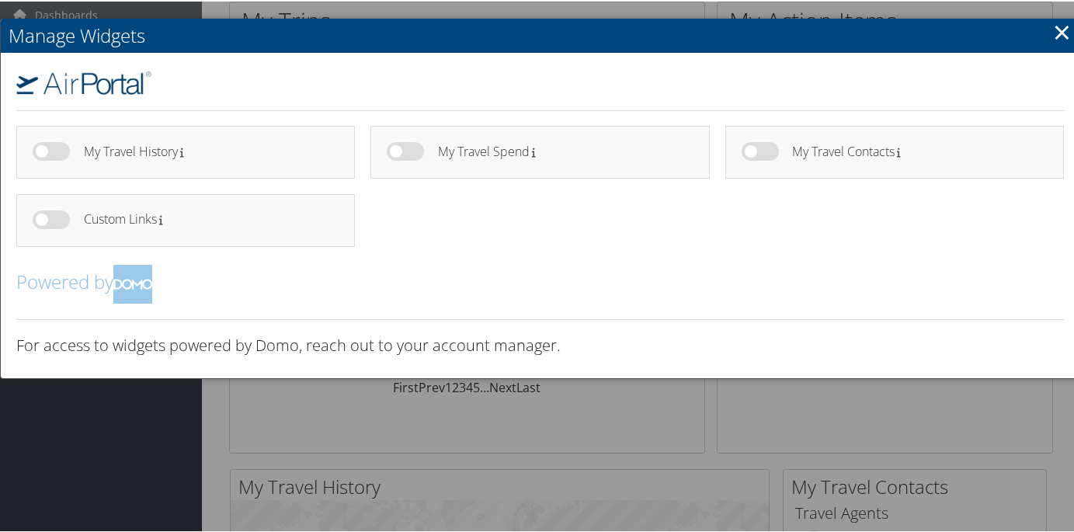
scroll to position [71, 0]
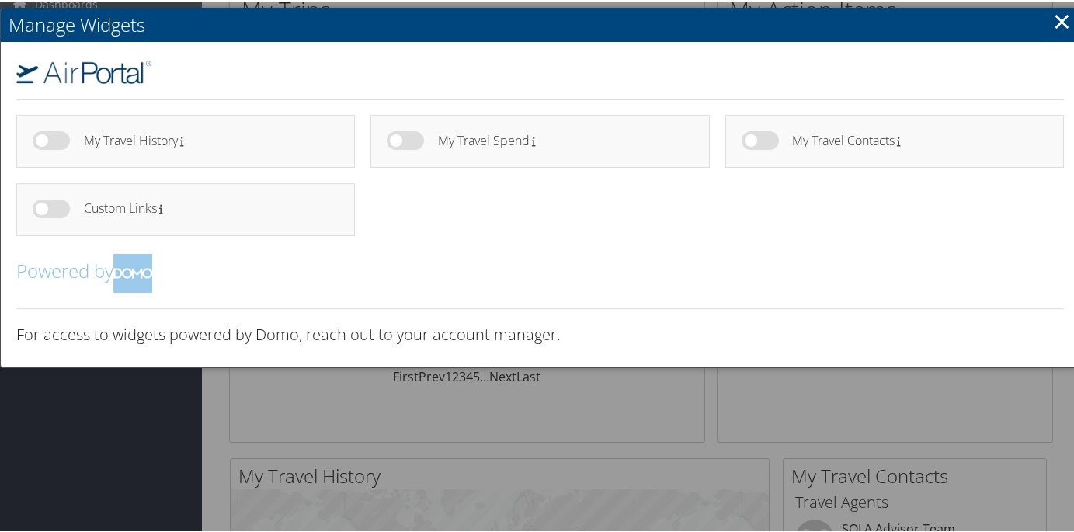
click at [464, 297] on div "My Travel History My Travel Spend" at bounding box center [540, 203] width 1078 height 325
click at [1053, 27] on link "×" at bounding box center [1062, 19] width 18 height 31
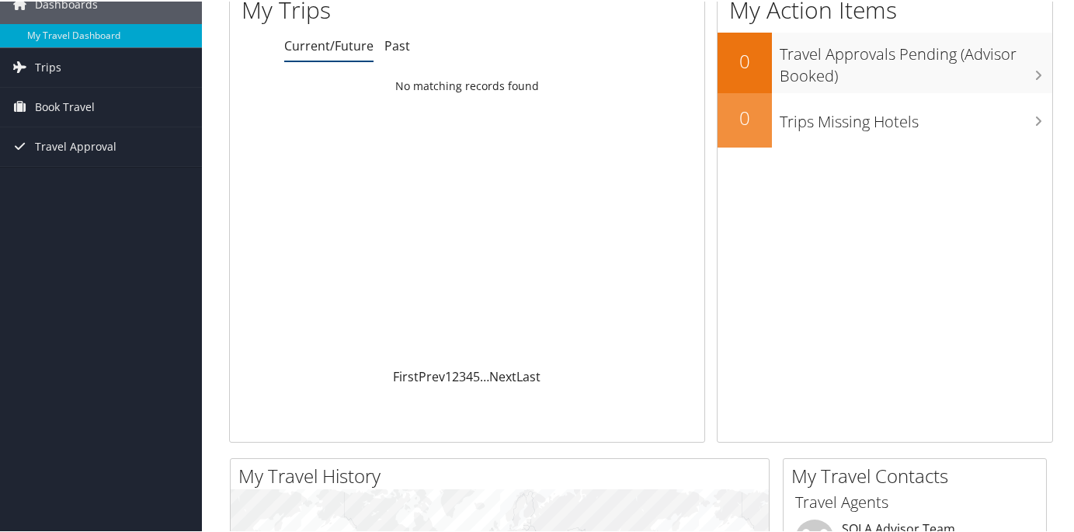
scroll to position [0, 0]
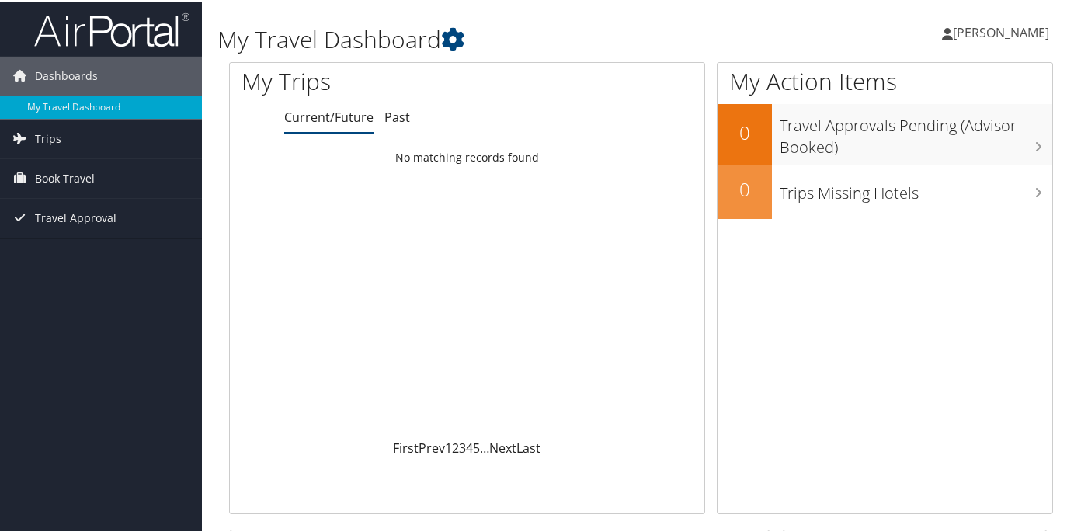
click at [977, 30] on span "[PERSON_NAME]" at bounding box center [1001, 31] width 96 height 17
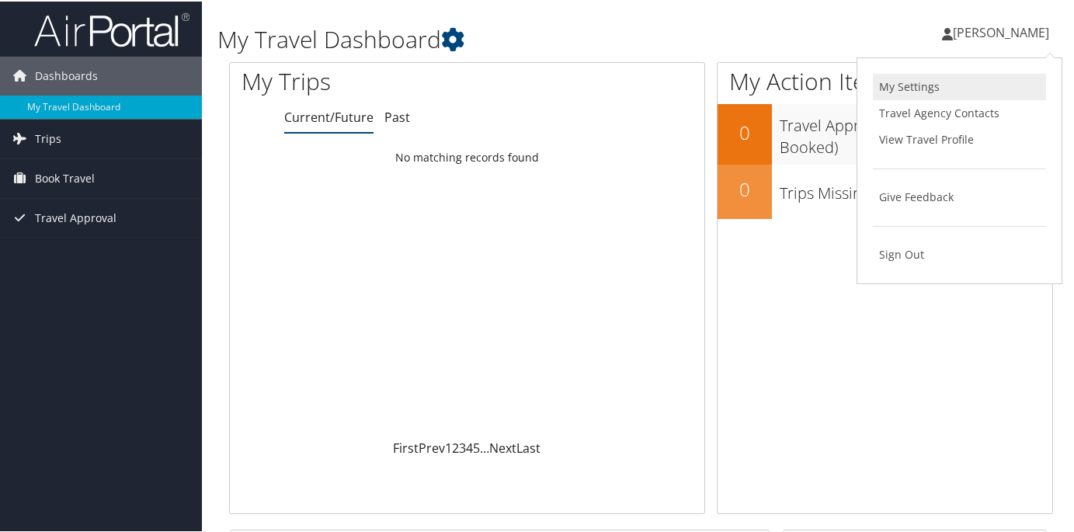
click at [914, 81] on link "My Settings" at bounding box center [959, 85] width 173 height 26
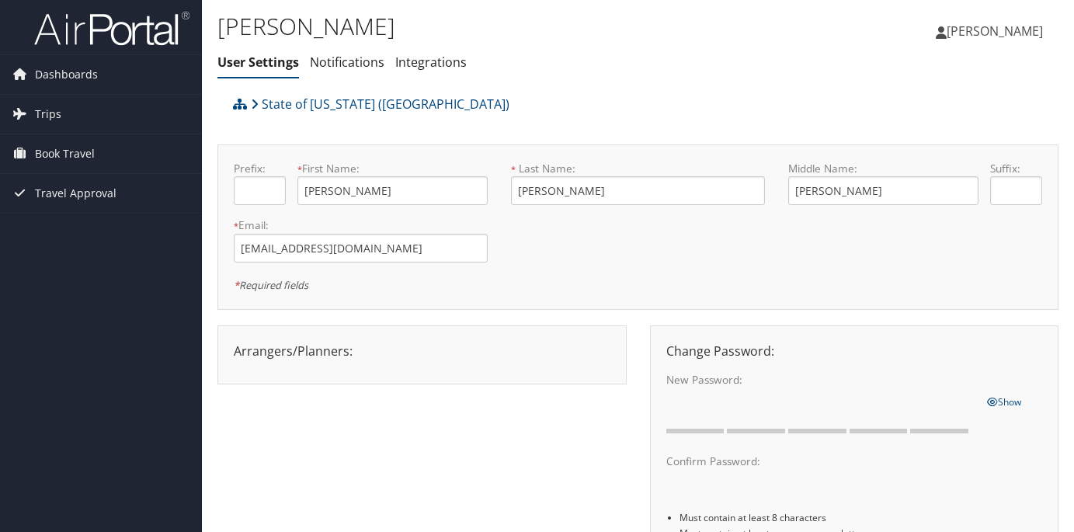
click at [304, 342] on div "Arrangers/Planners: Edit Arrangers & Planners Save Changes Cancel ×" at bounding box center [422, 351] width 400 height 19
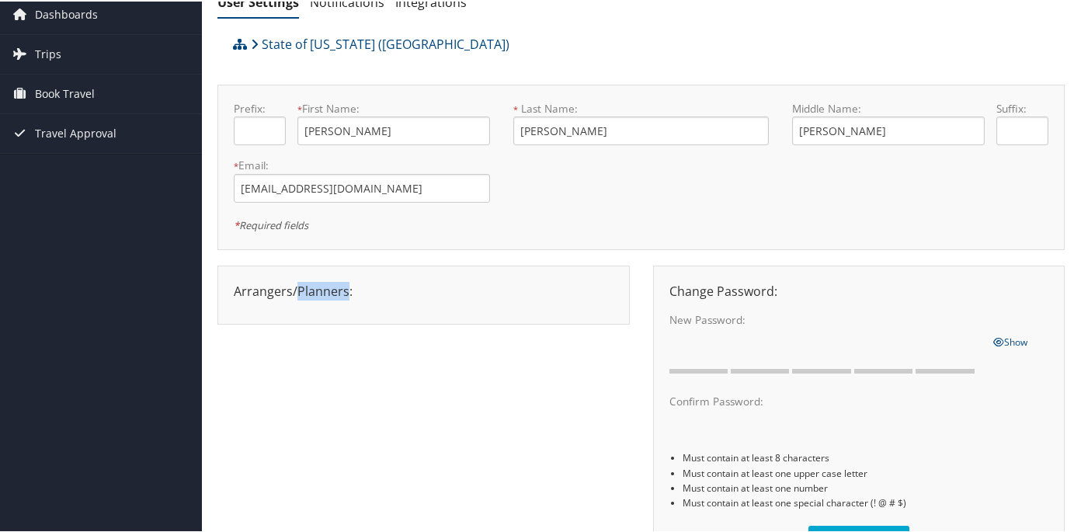
click at [304, 290] on div "Arrangers/Planners: Edit Arrangers & Planners Save Changes Cancel ×" at bounding box center [423, 289] width 403 height 19
click at [304, 290] on div "Arrangers/Planners: Edit Arrangers & Planners [PERSON_NAME] [PERSON_NAME] [PERS…" at bounding box center [423, 289] width 403 height 19
click at [304, 290] on div "Arrangers/Planners: Edit Arrangers & Planners Alicia Reynolds AMANDA DESHOTEL A…" at bounding box center [423, 289] width 403 height 19
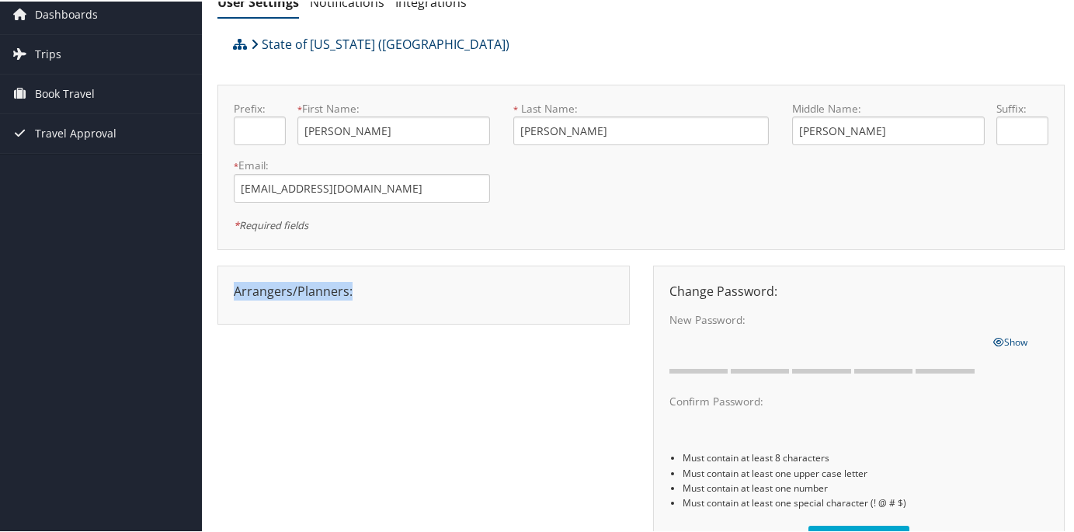
click at [302, 51] on link "State of Louisiana (SOLA)" at bounding box center [380, 42] width 259 height 31
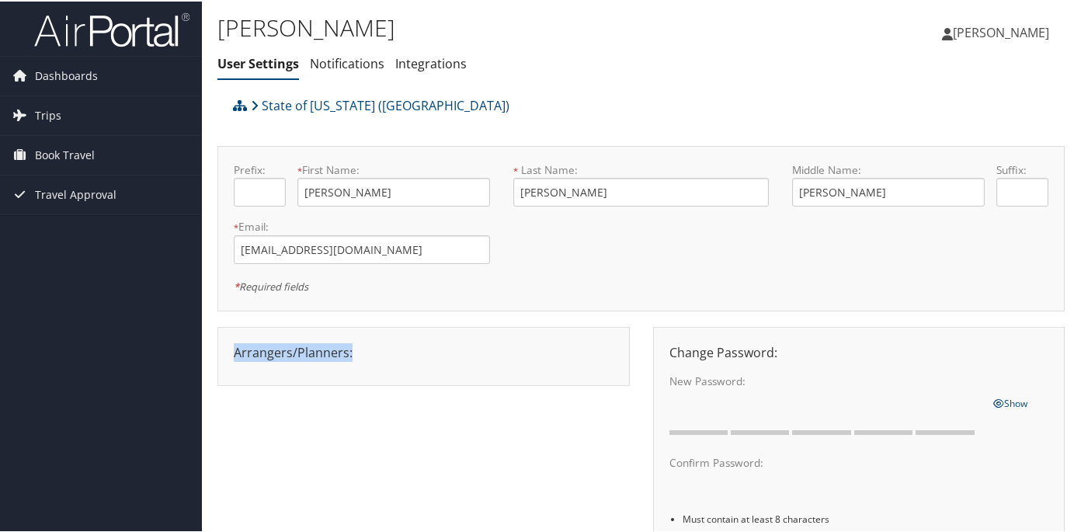
click at [984, 26] on span "[PERSON_NAME]" at bounding box center [1001, 31] width 96 height 17
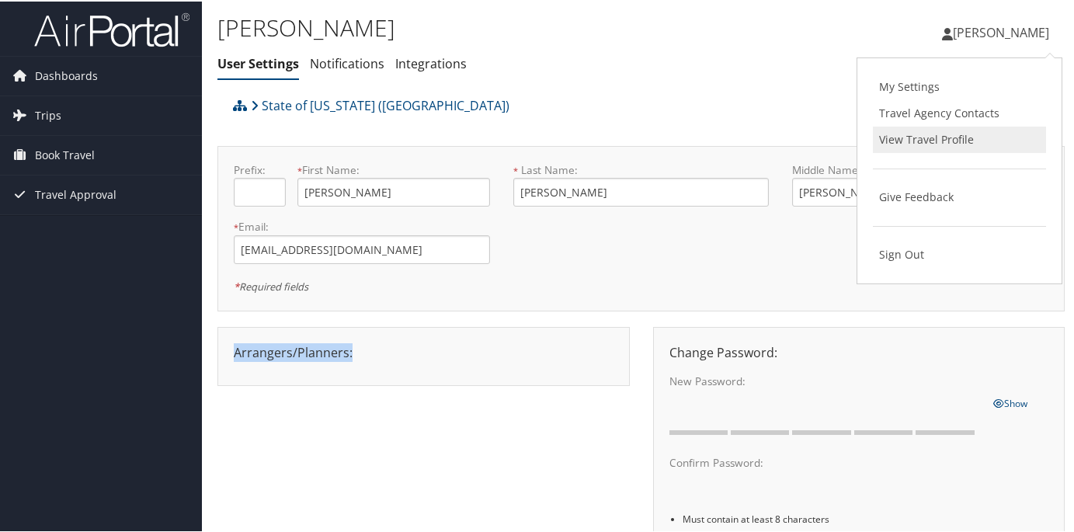
click at [946, 141] on link "View Travel Profile" at bounding box center [959, 138] width 173 height 26
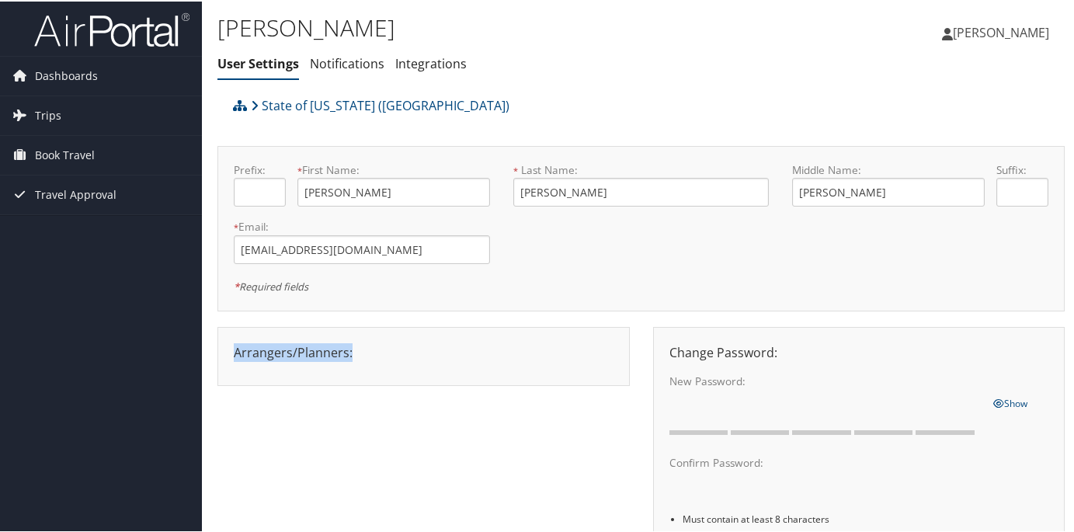
click at [186, 14] on img at bounding box center [111, 28] width 155 height 36
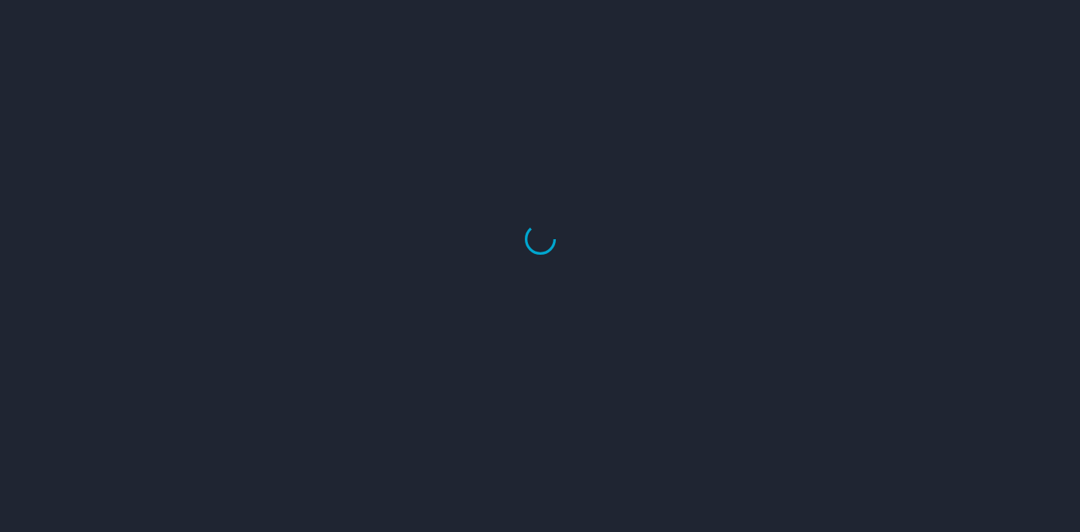
select select "US"
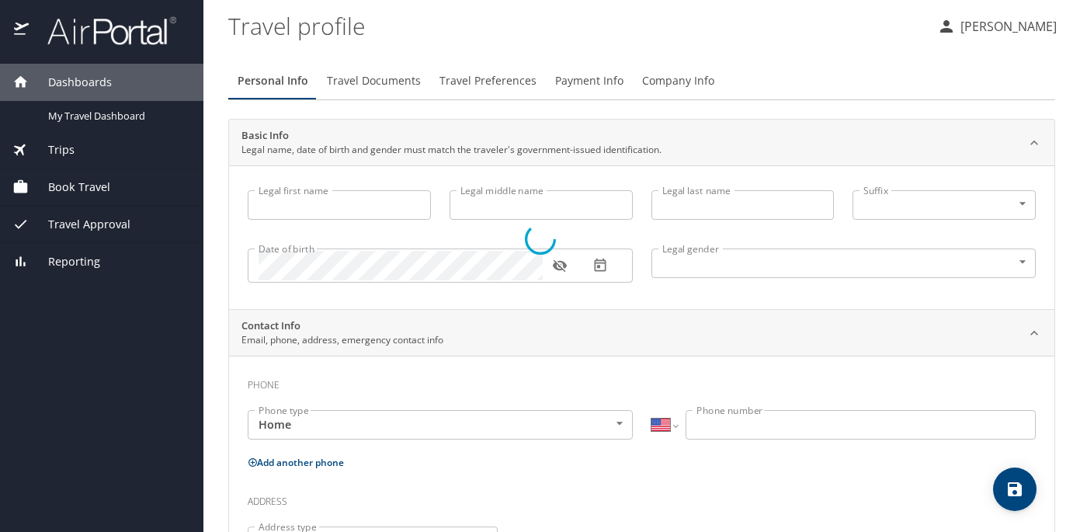
type input "[PERSON_NAME]"
type input "[DEMOGRAPHIC_DATA]"
select select "US"
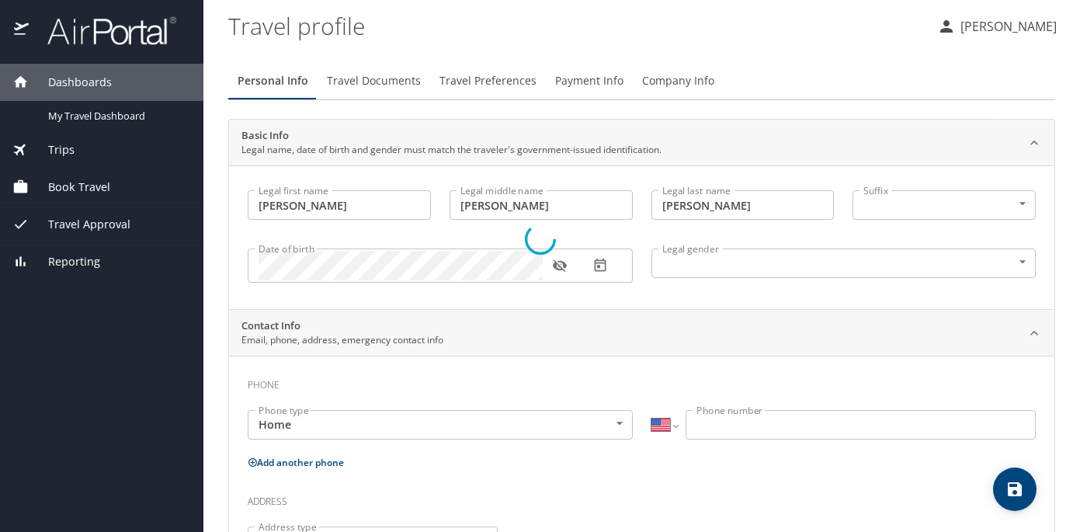
select select "US"
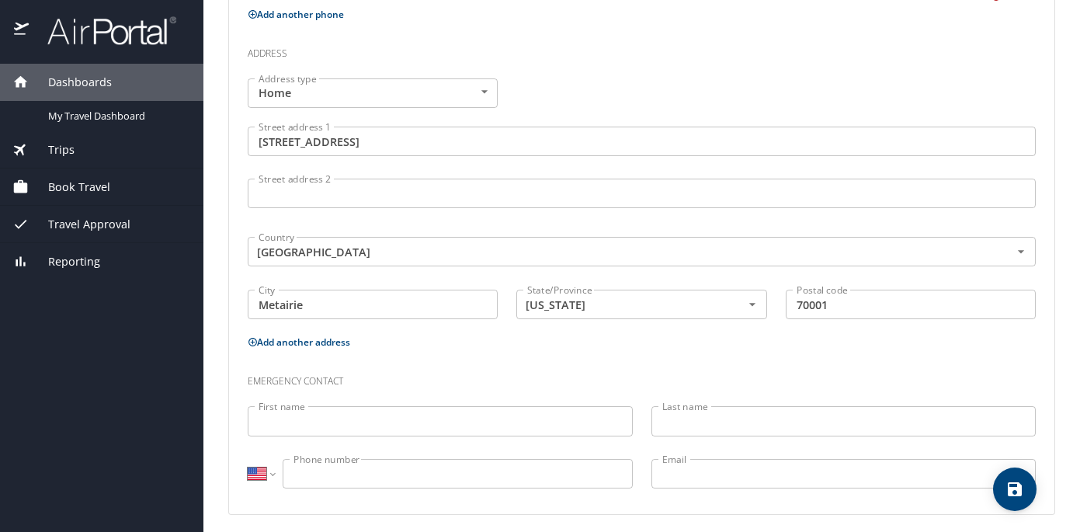
scroll to position [558, 0]
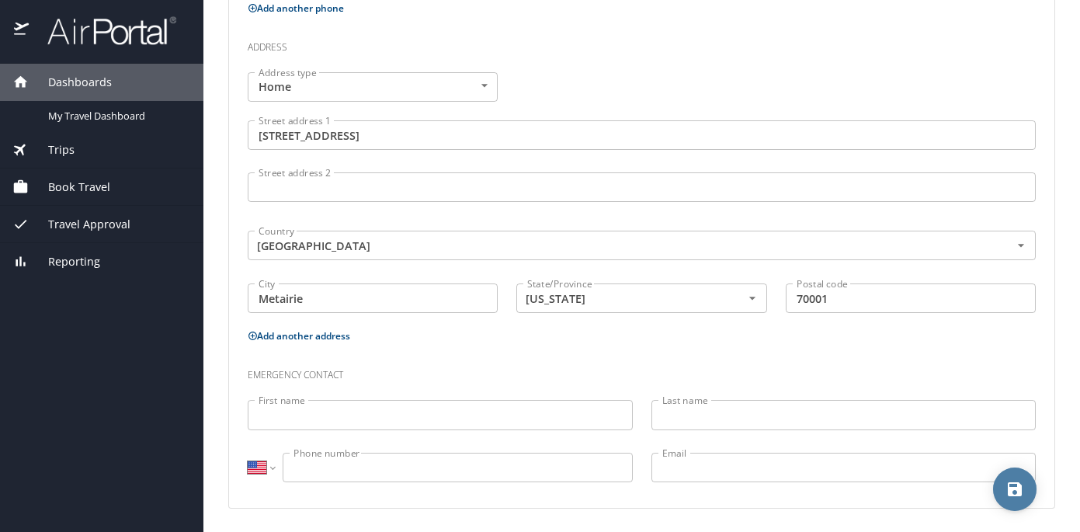
click at [1006, 474] on button "save" at bounding box center [1014, 488] width 43 height 43
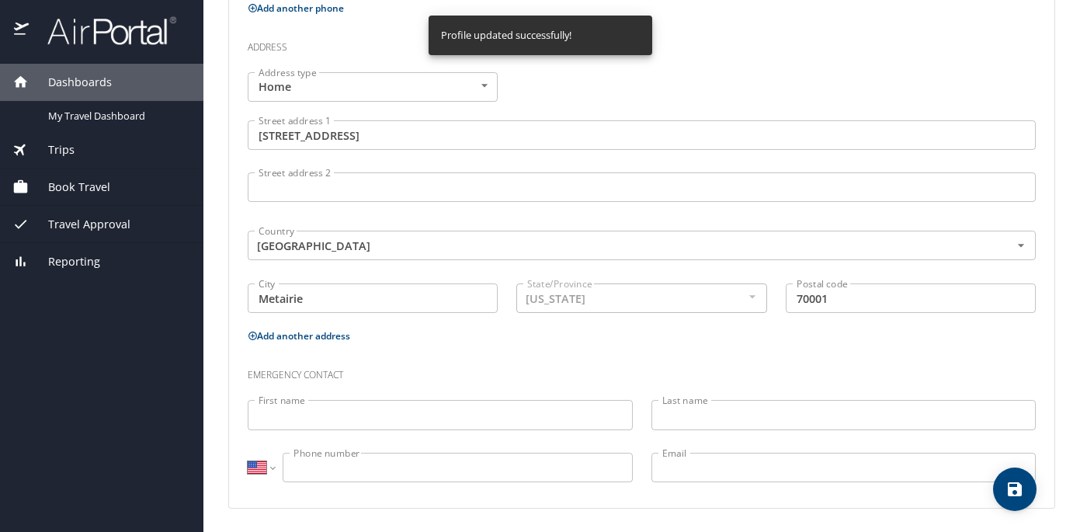
select select "US"
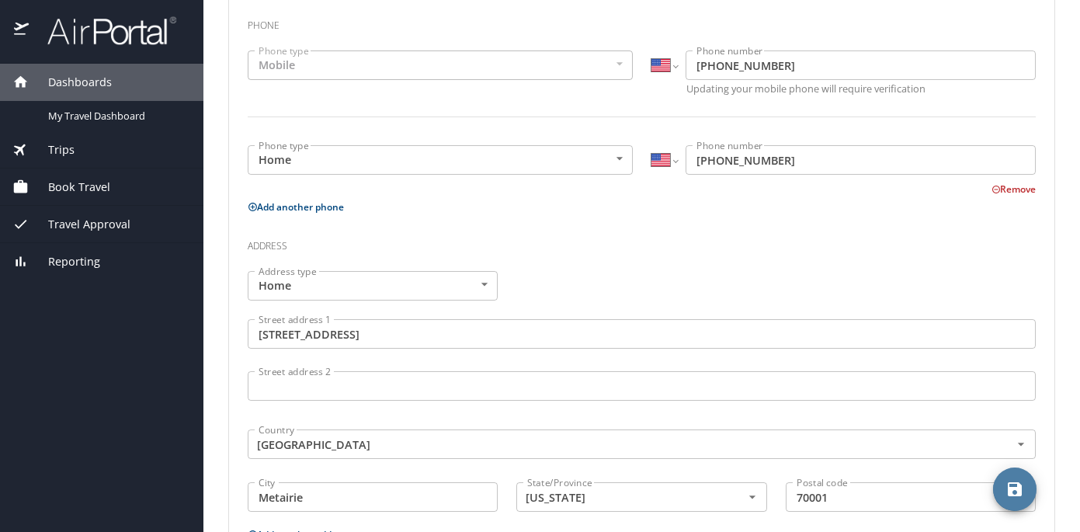
scroll to position [0, 0]
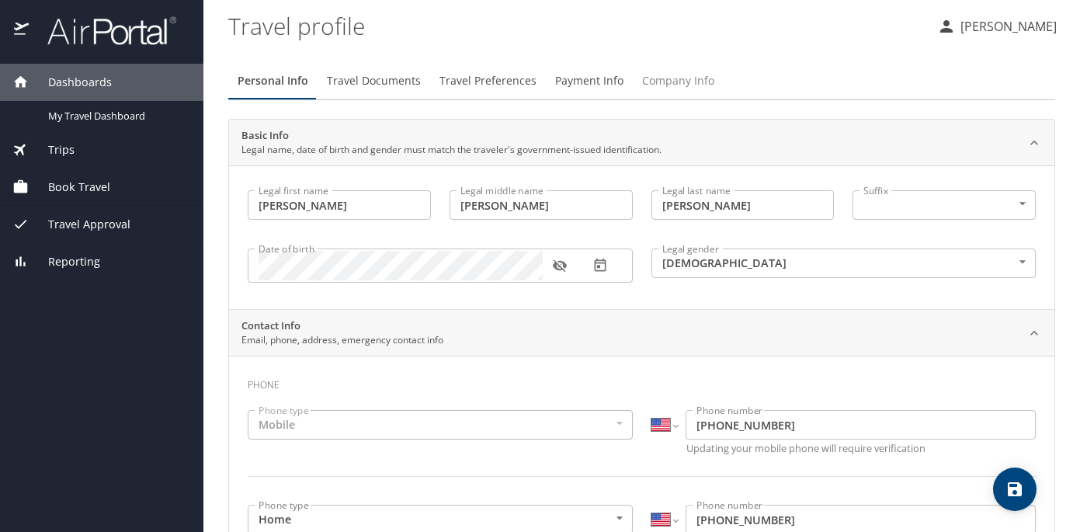
click at [672, 87] on span "Company Info" at bounding box center [678, 80] width 72 height 19
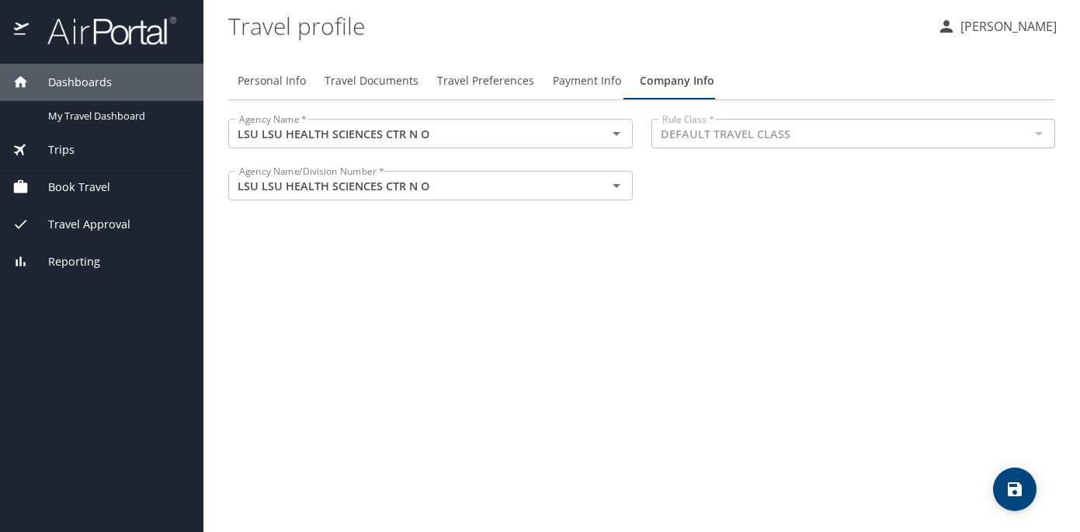
click at [594, 81] on span "Payment Info" at bounding box center [587, 80] width 68 height 19
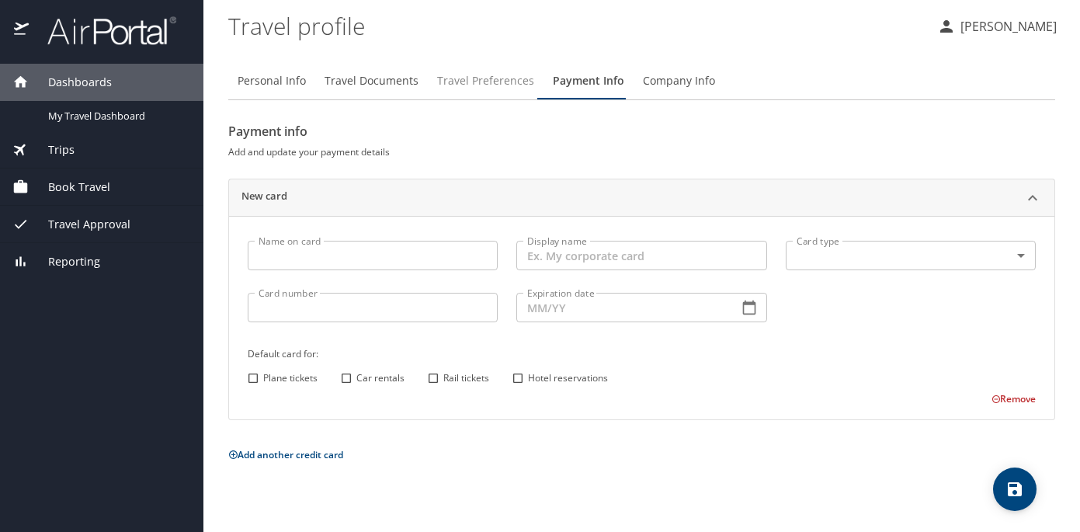
click at [445, 73] on span "Travel Preferences" at bounding box center [485, 80] width 97 height 19
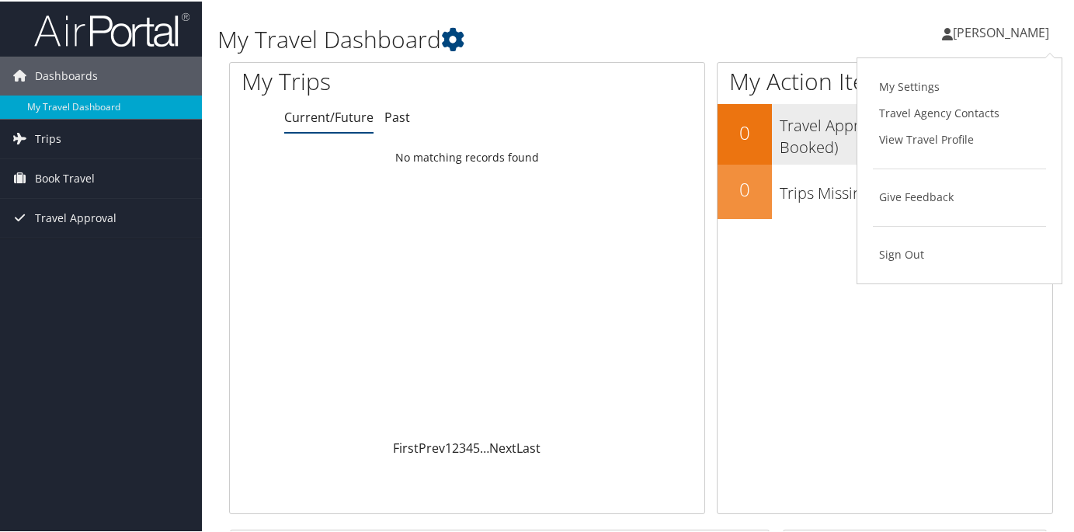
click at [760, 138] on h2 "0" at bounding box center [744, 131] width 54 height 26
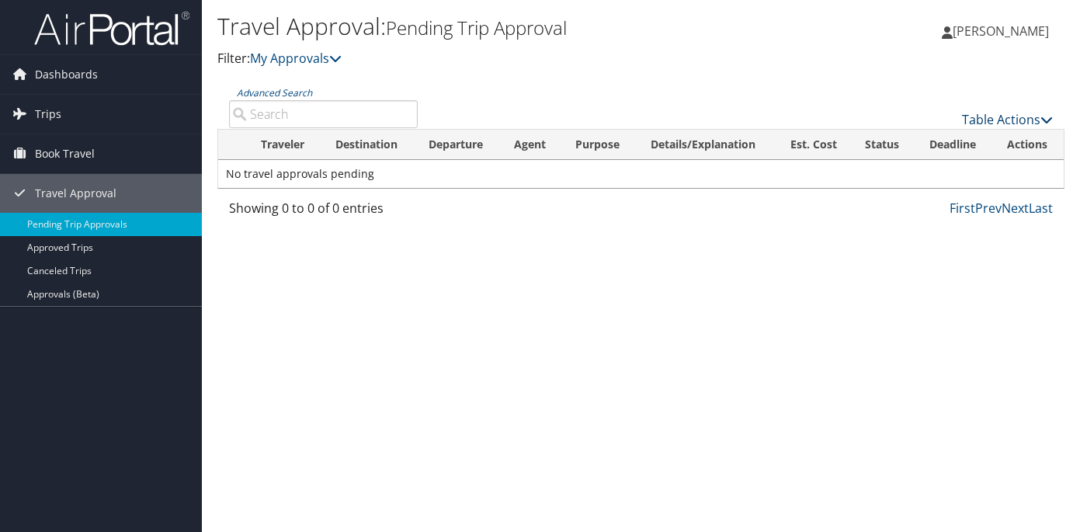
click at [995, 116] on link "Table Actions" at bounding box center [1007, 119] width 91 height 17
click at [1000, 93] on div at bounding box center [540, 266] width 1080 height 532
click at [999, 28] on span "[PERSON_NAME]" at bounding box center [1001, 31] width 96 height 17
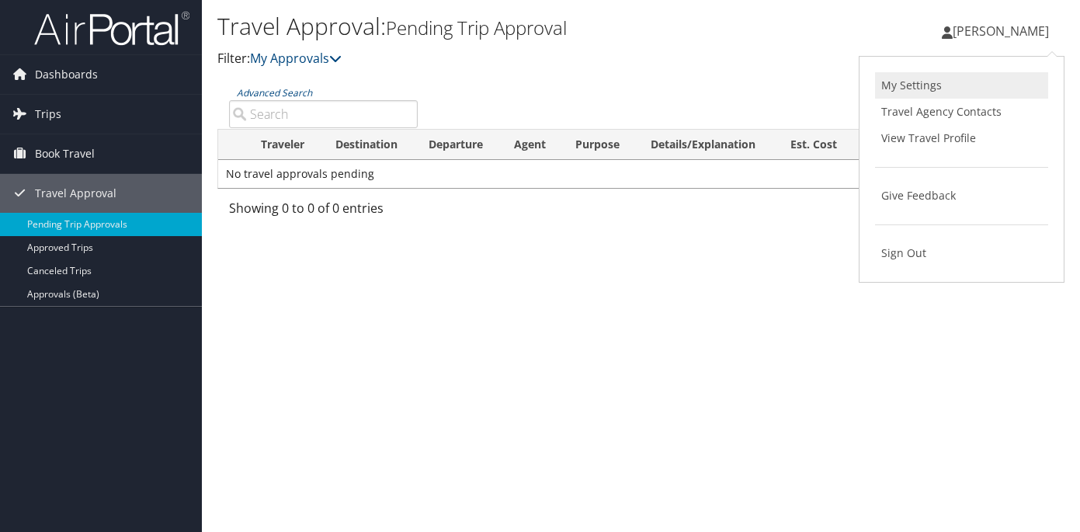
click at [940, 91] on link "My Settings" at bounding box center [961, 85] width 173 height 26
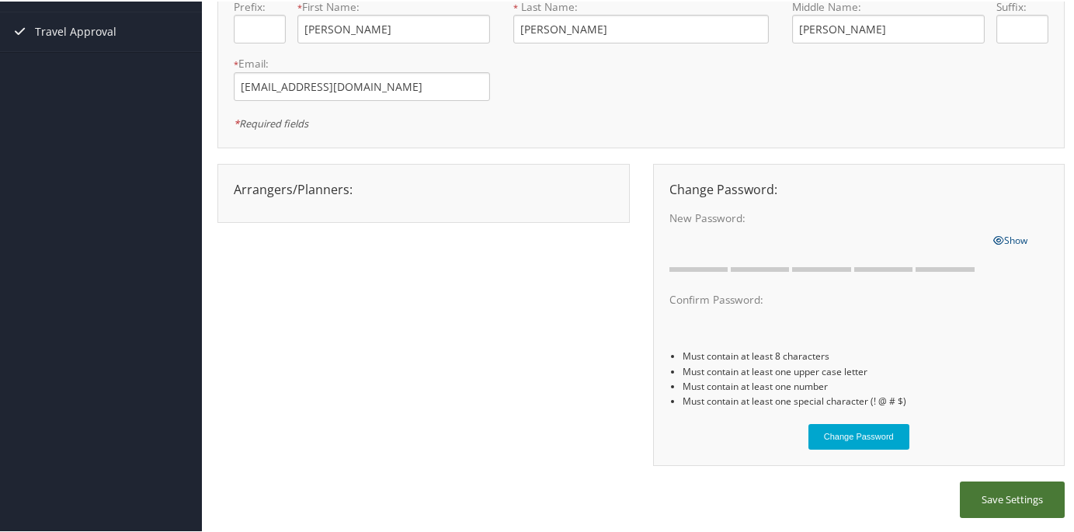
scroll to position [164, 0]
click at [425, 189] on div "Arrangers/Planners: Edit Arrangers & Planners [PERSON_NAME] [PERSON_NAME] [PERS…" at bounding box center [423, 188] width 403 height 19
click at [425, 189] on div "Arrangers/Planners: Edit Arrangers & Planners Alicia Reynolds AMANDA DESHOTEL A…" at bounding box center [423, 188] width 403 height 19
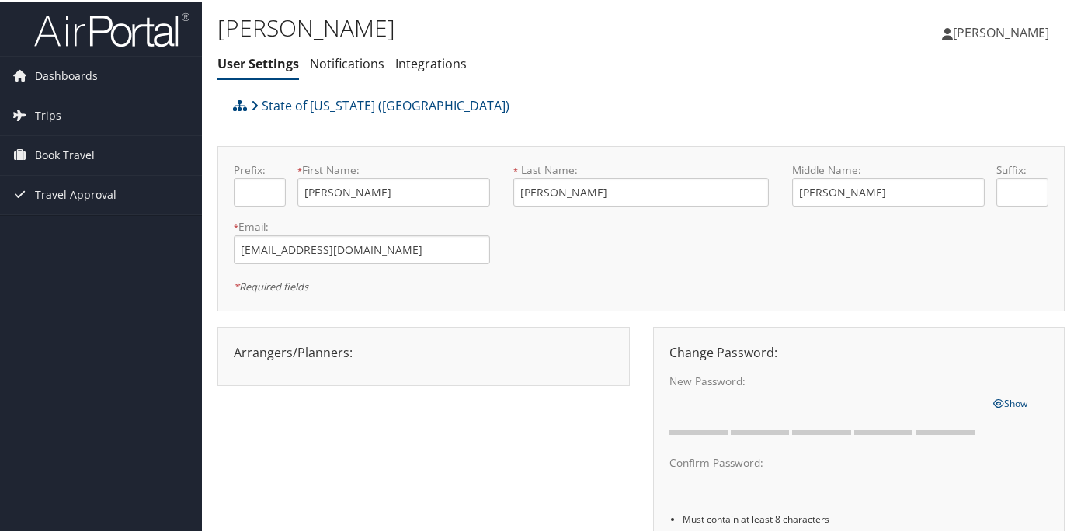
scroll to position [1, 0]
click at [359, 70] on li "Notifications" at bounding box center [347, 62] width 75 height 28
click at [342, 59] on link "Notifications" at bounding box center [347, 61] width 75 height 17
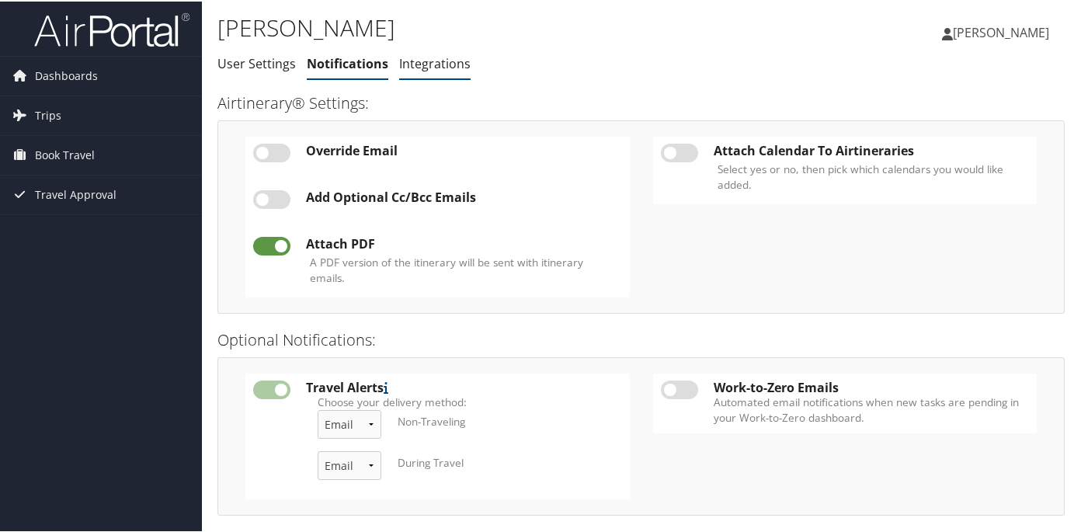
click at [432, 68] on link "Integrations" at bounding box center [434, 62] width 71 height 17
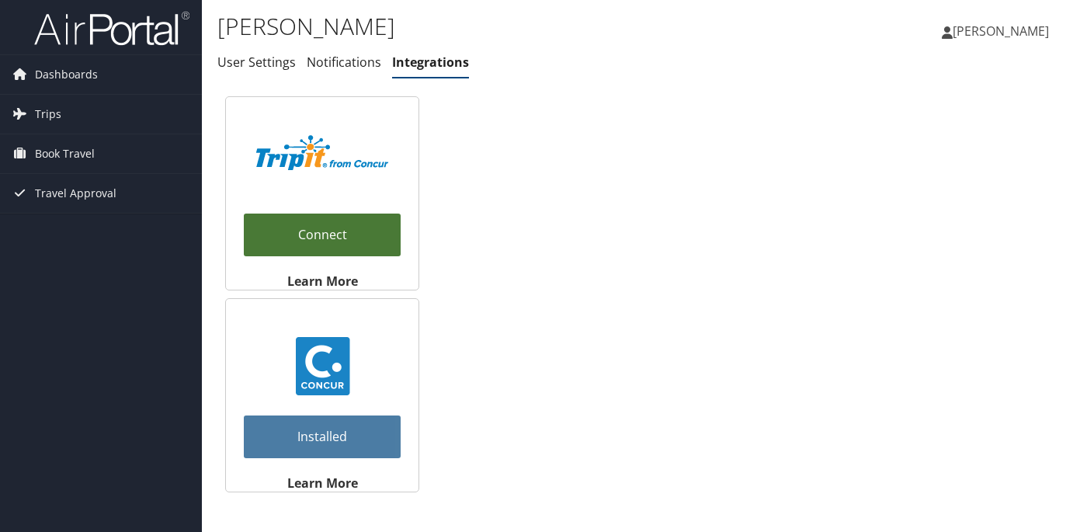
click at [345, 224] on link "Connect" at bounding box center [322, 235] width 157 height 43
